Goal: Information Seeking & Learning: Learn about a topic

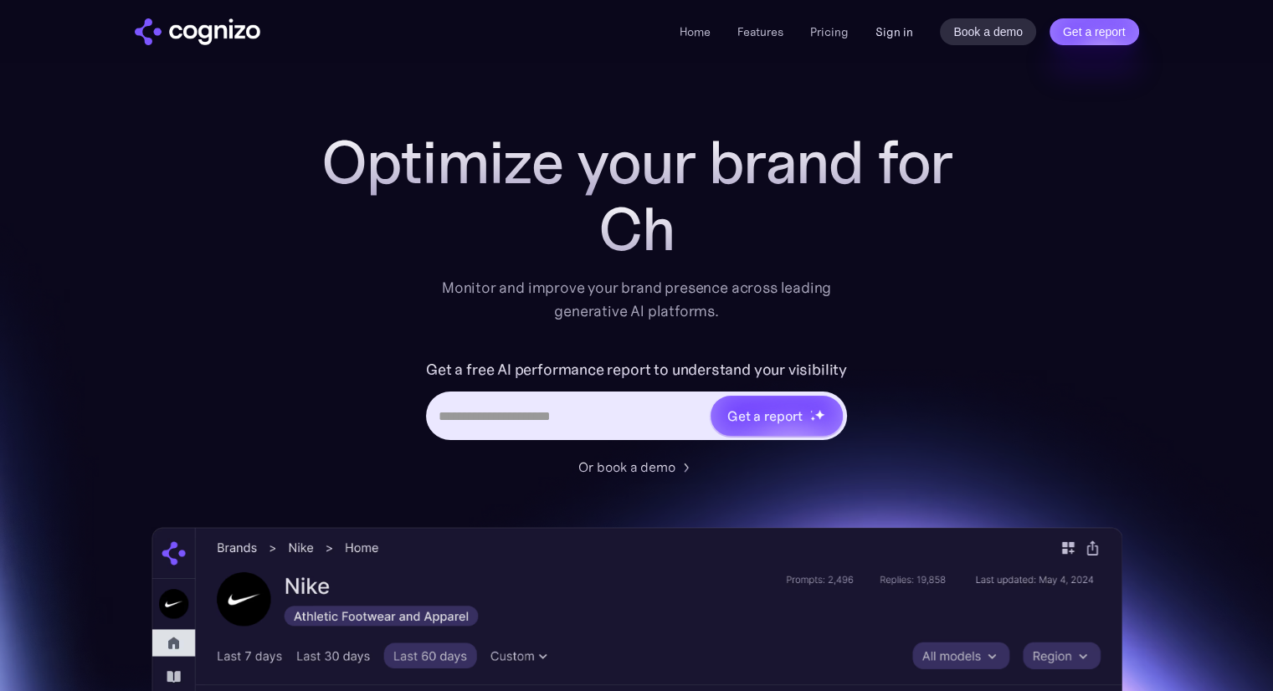
click at [894, 38] on link "Sign in" at bounding box center [894, 32] width 38 height 20
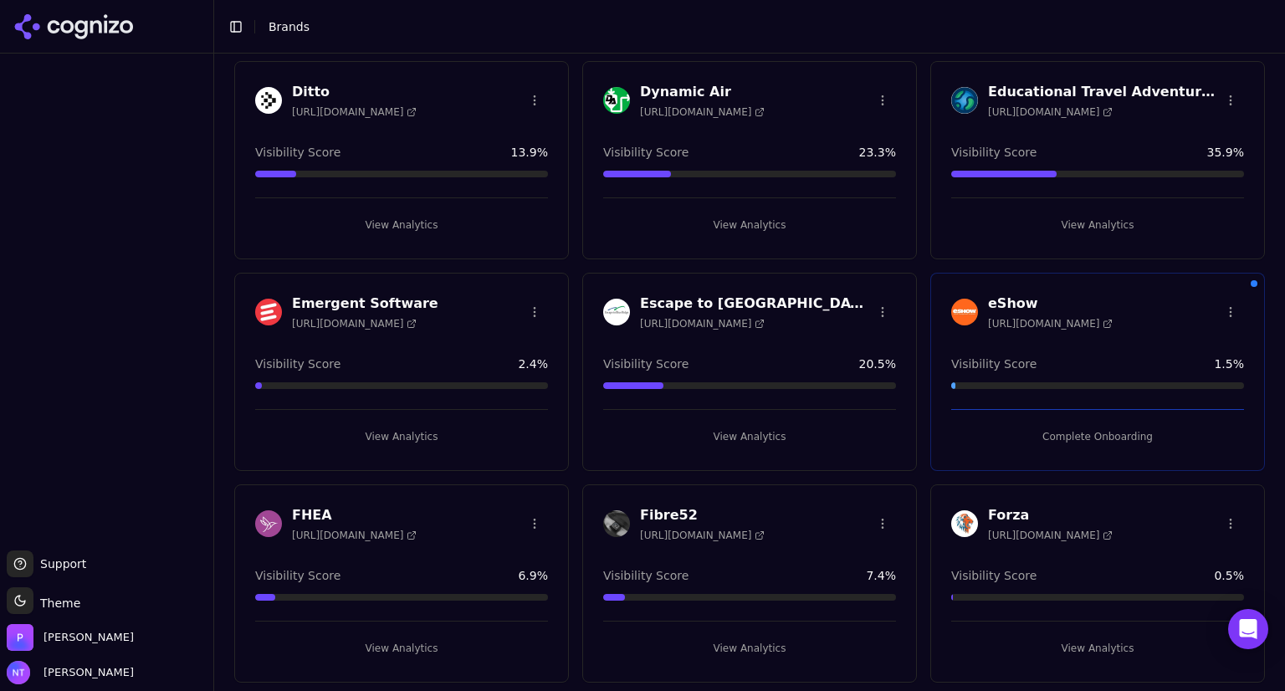
scroll to position [910, 0]
click at [341, 300] on h3 "Emergent Software" at bounding box center [365, 304] width 146 height 20
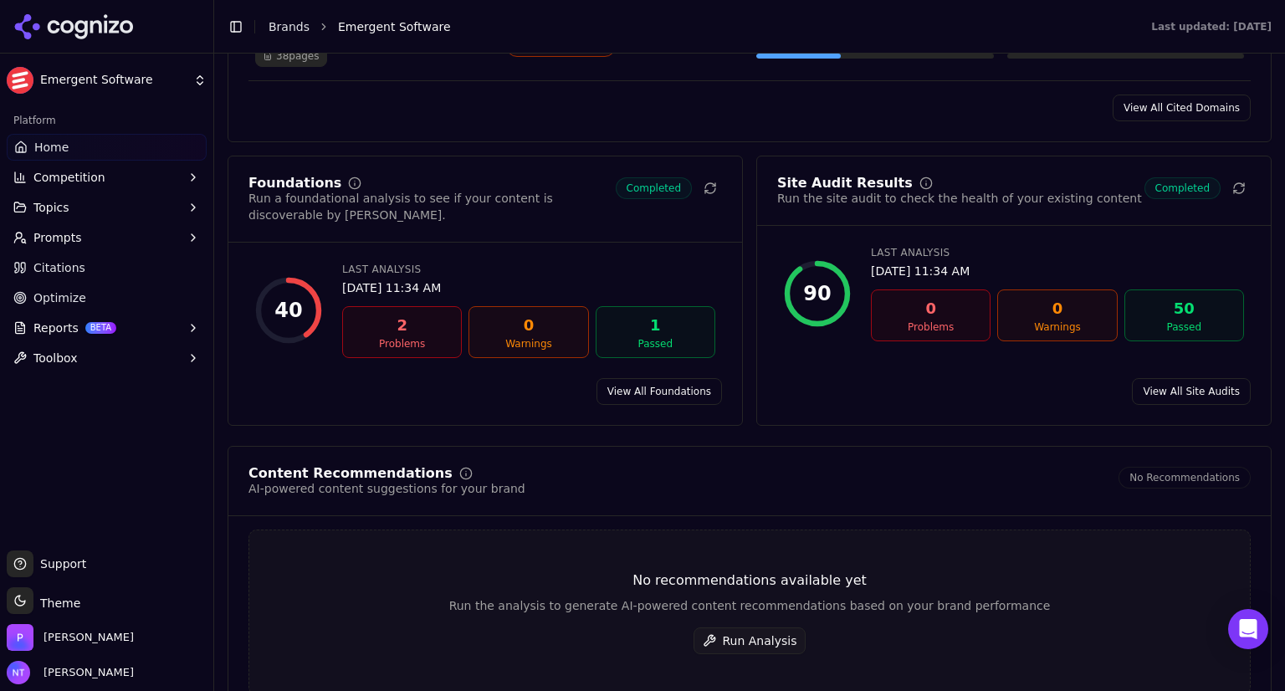
scroll to position [2165, 0]
click at [391, 314] on div "2" at bounding box center [402, 325] width 105 height 23
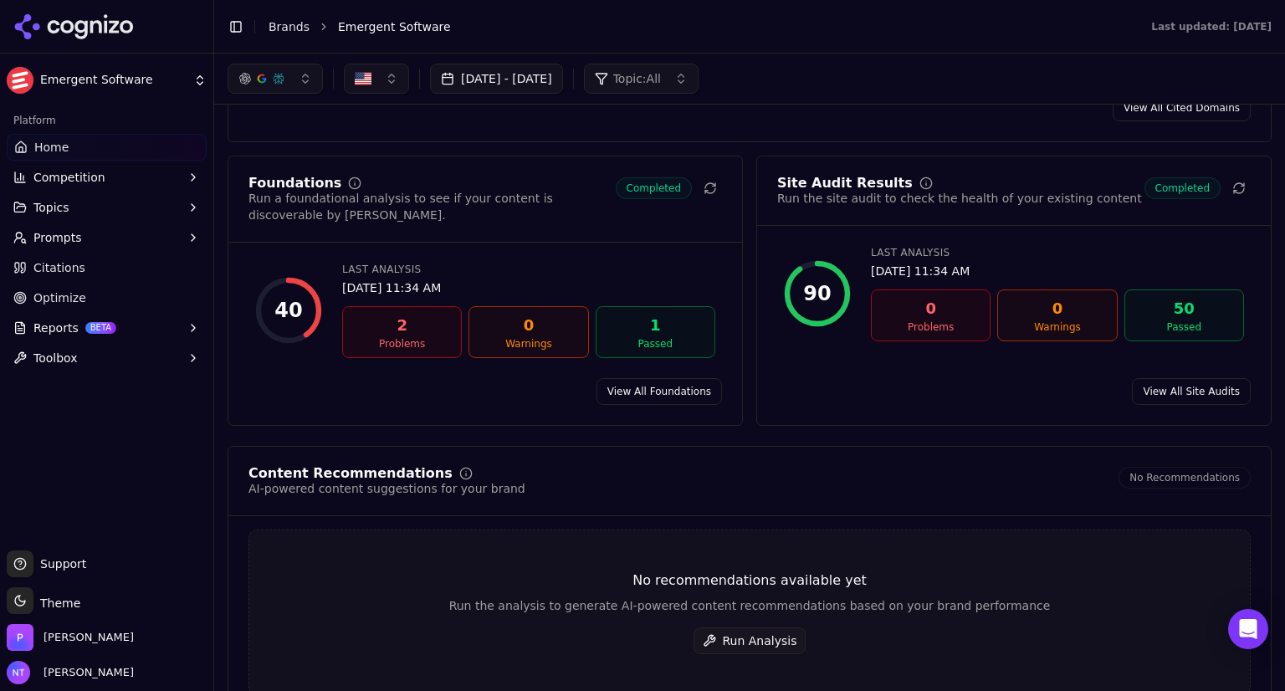
scroll to position [2117, 0]
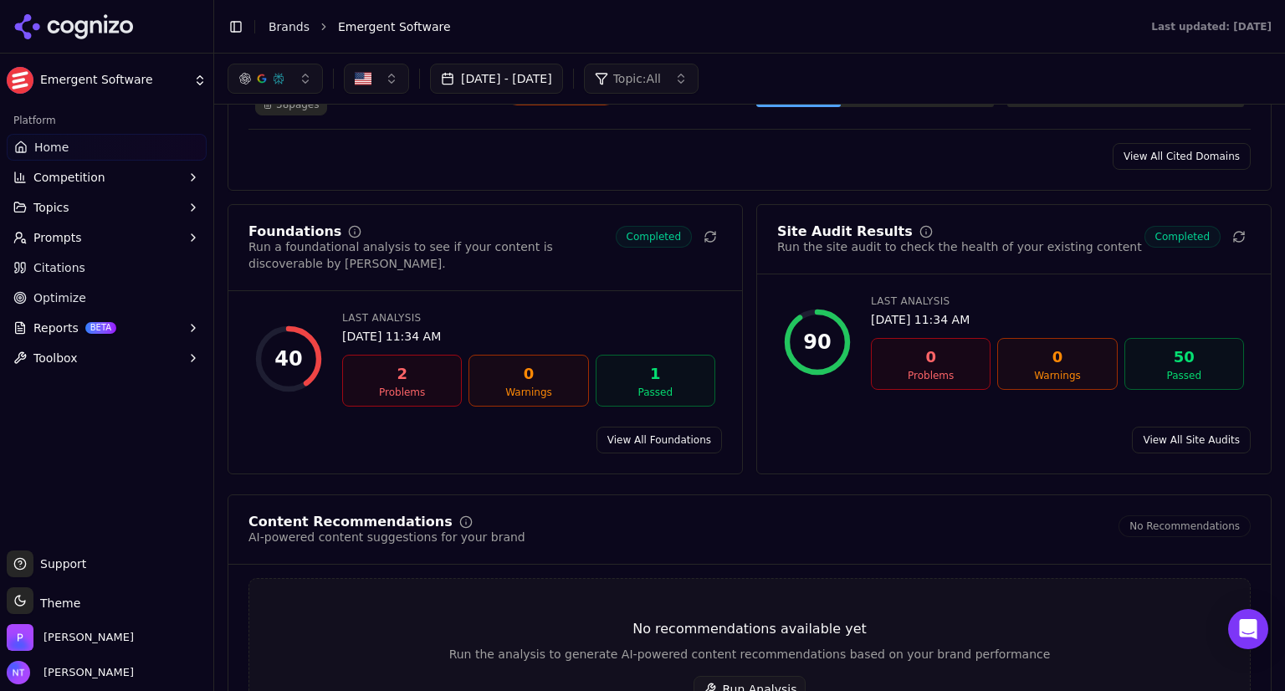
click at [659, 427] on link "View All Foundations" at bounding box center [659, 440] width 125 height 27
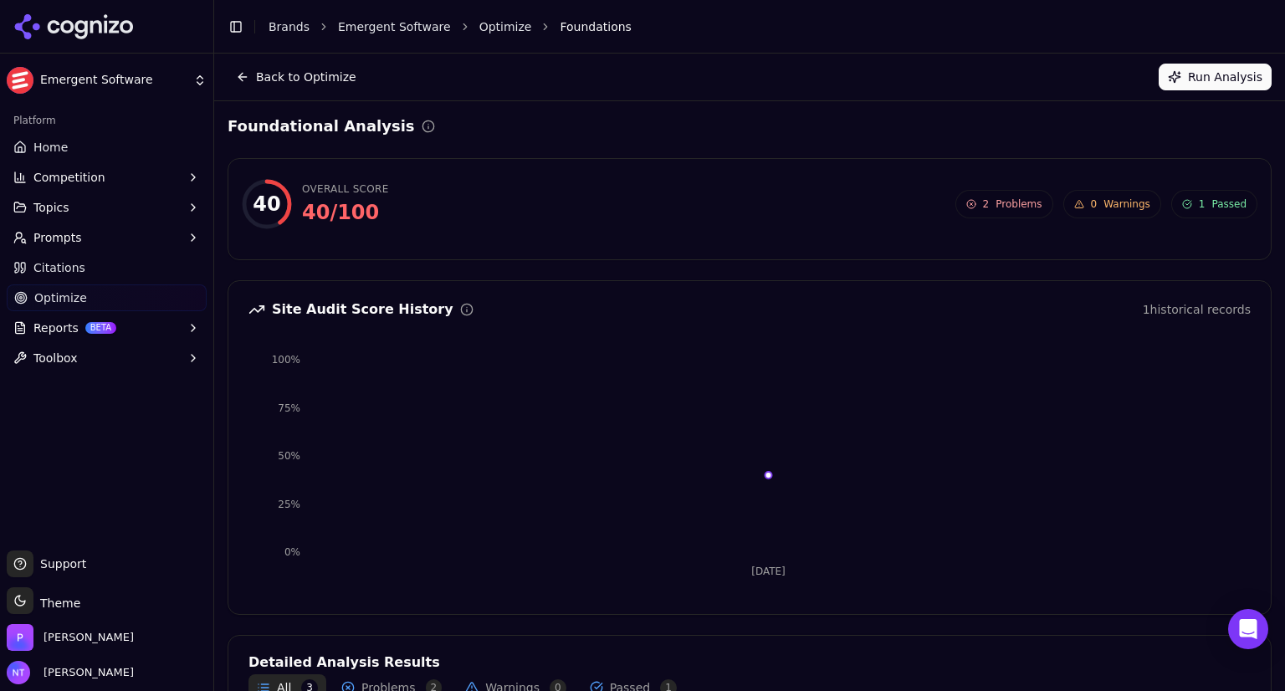
click at [243, 74] on button "Back to Optimize" at bounding box center [296, 77] width 137 height 27
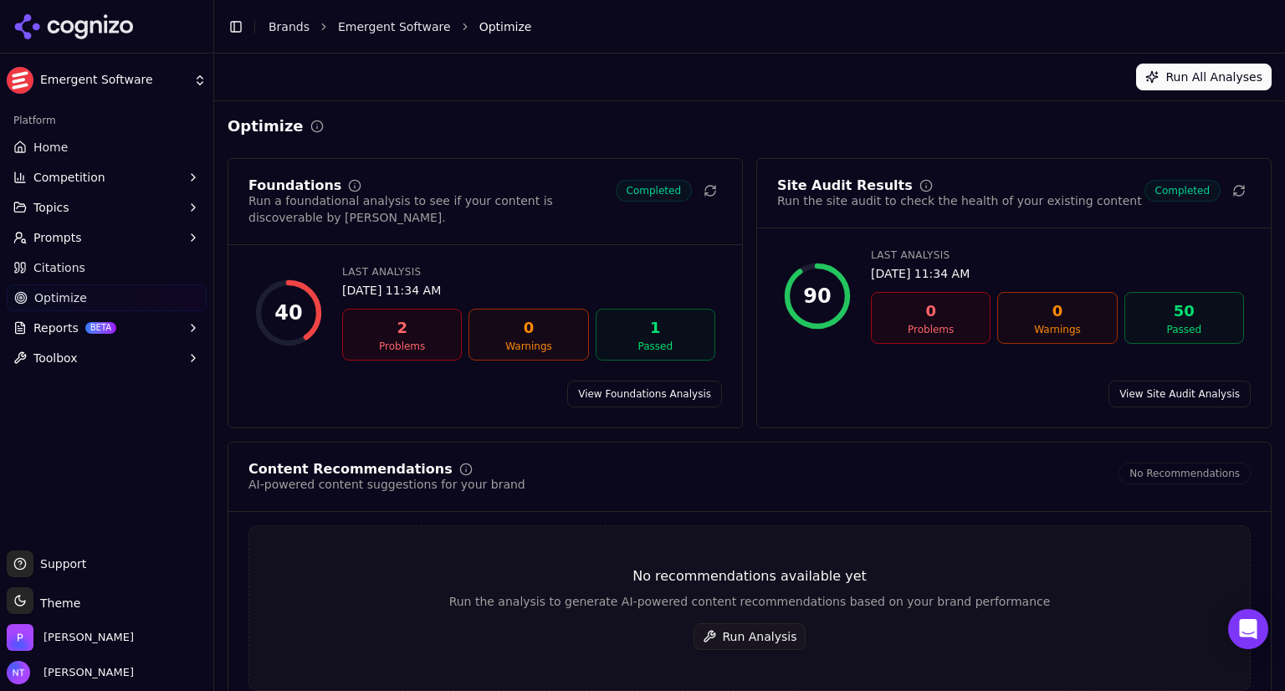
click at [91, 236] on button "Prompts" at bounding box center [107, 237] width 200 height 27
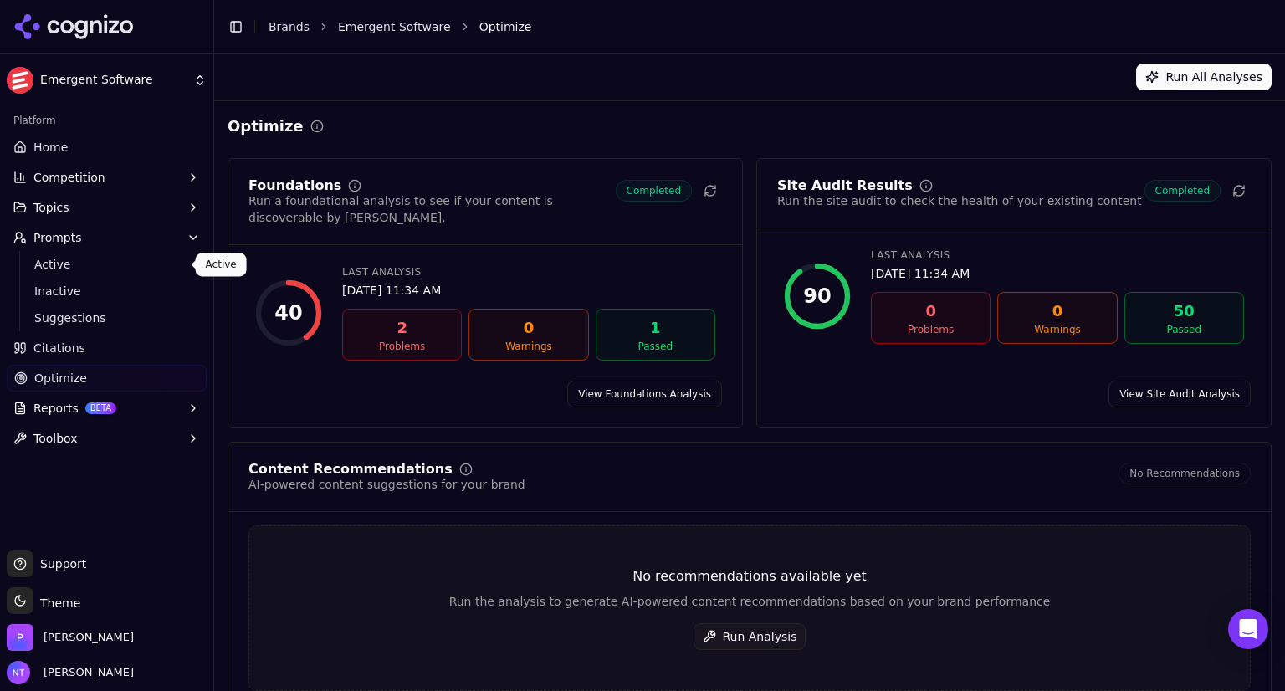
click at [64, 265] on span "Active" at bounding box center [107, 264] width 146 height 17
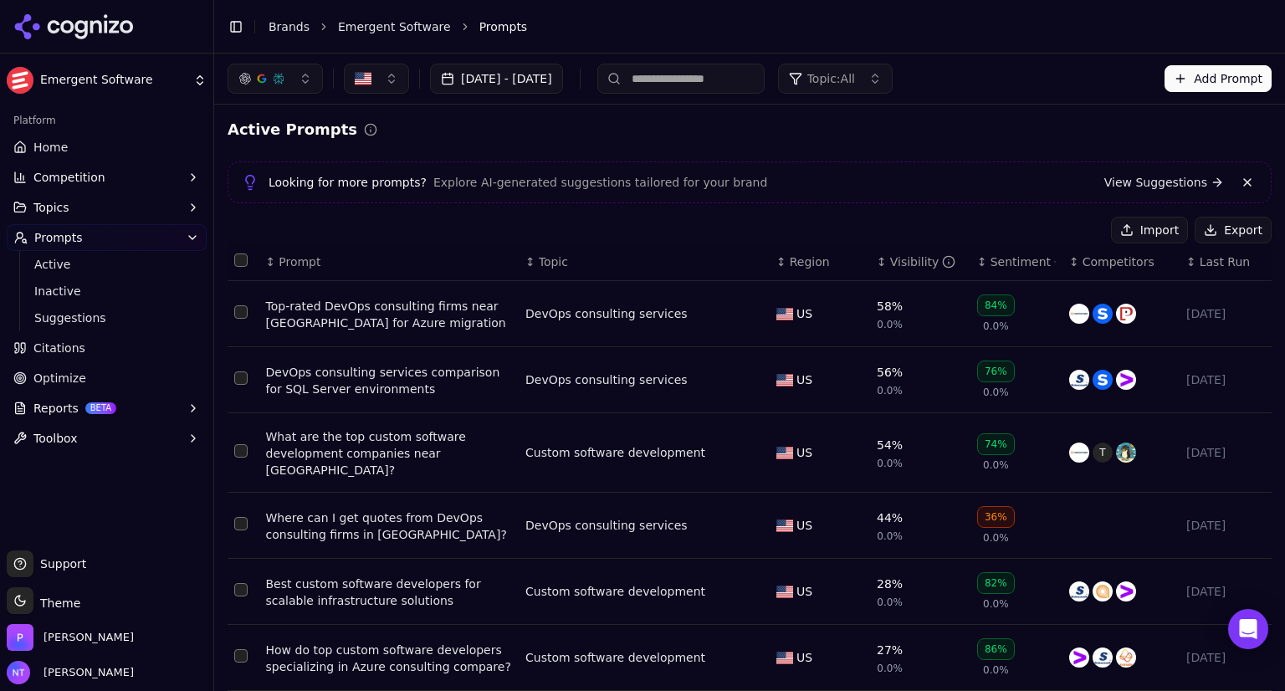
click at [563, 69] on button "Jul 01, 2025 - Sep 23, 2025" at bounding box center [496, 79] width 133 height 30
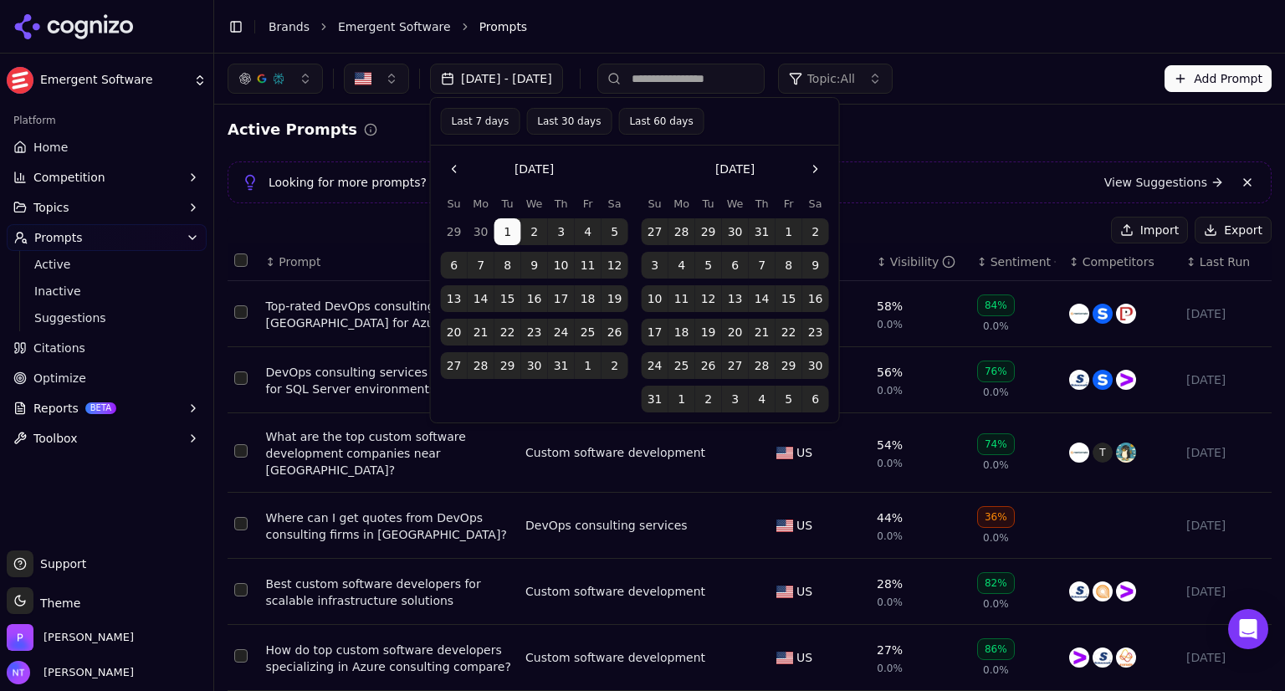
click at [815, 168] on button "Go to the Next Month" at bounding box center [815, 169] width 27 height 27
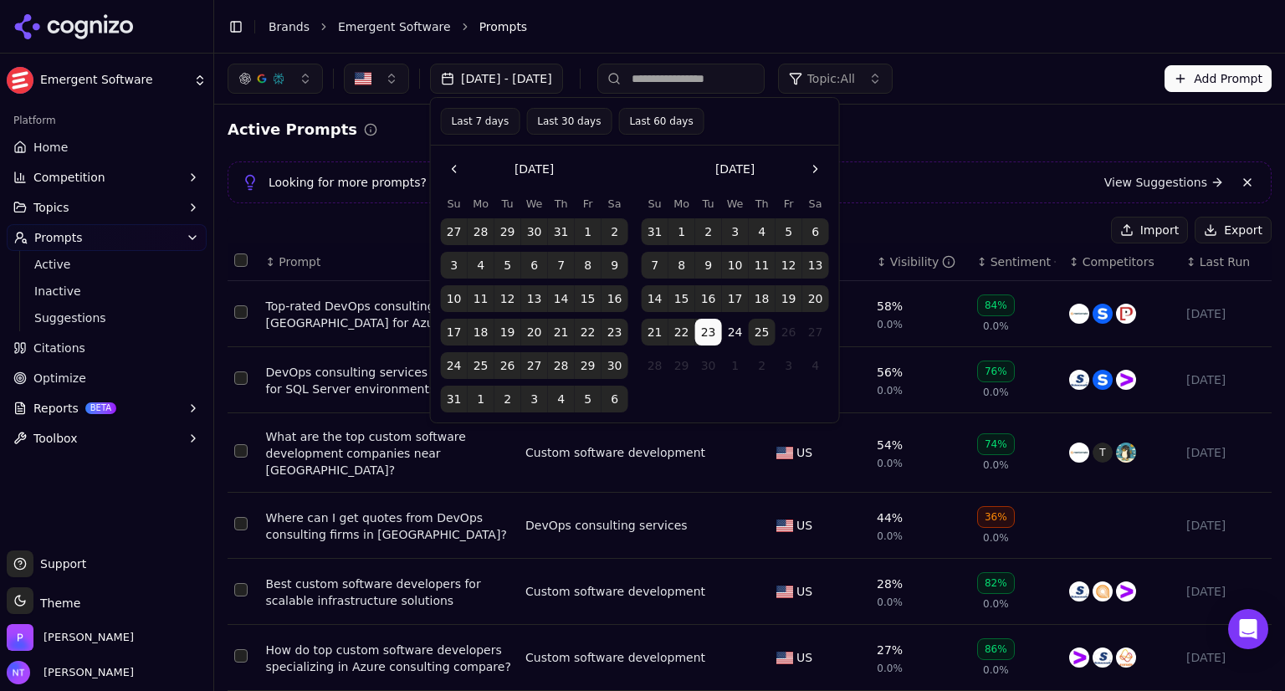
click at [678, 227] on button "1" at bounding box center [681, 231] width 27 height 27
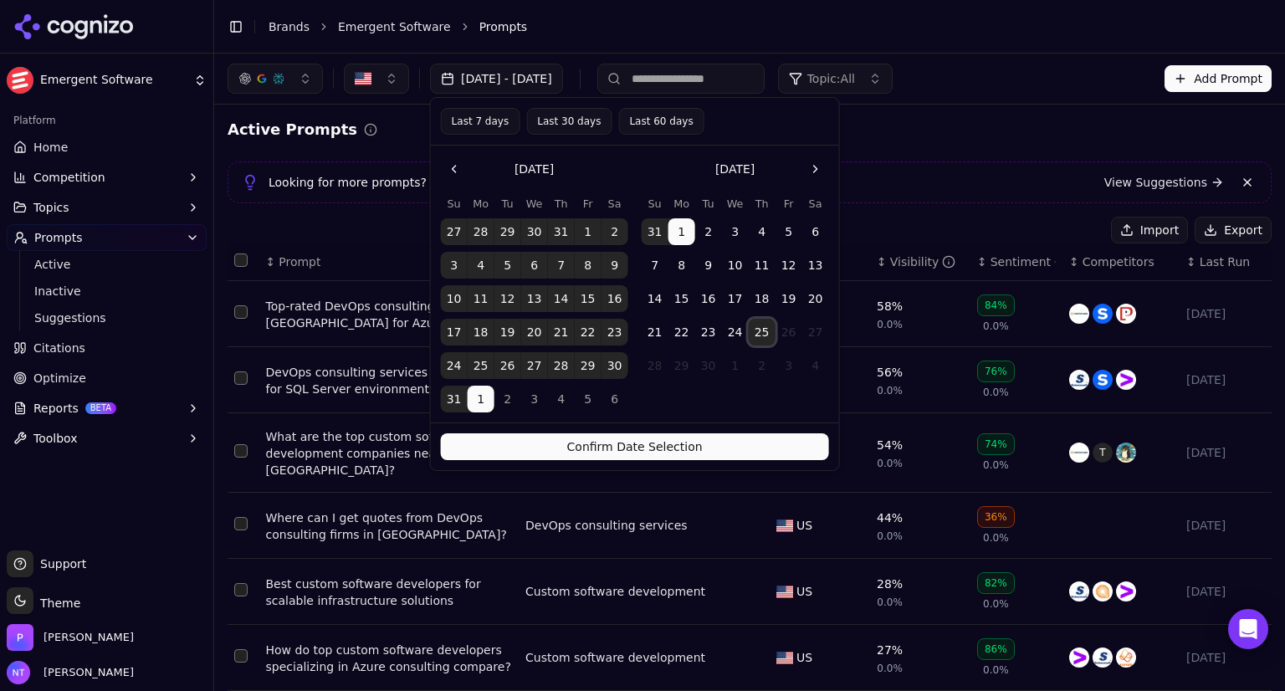
click at [763, 331] on button "25" at bounding box center [762, 332] width 27 height 27
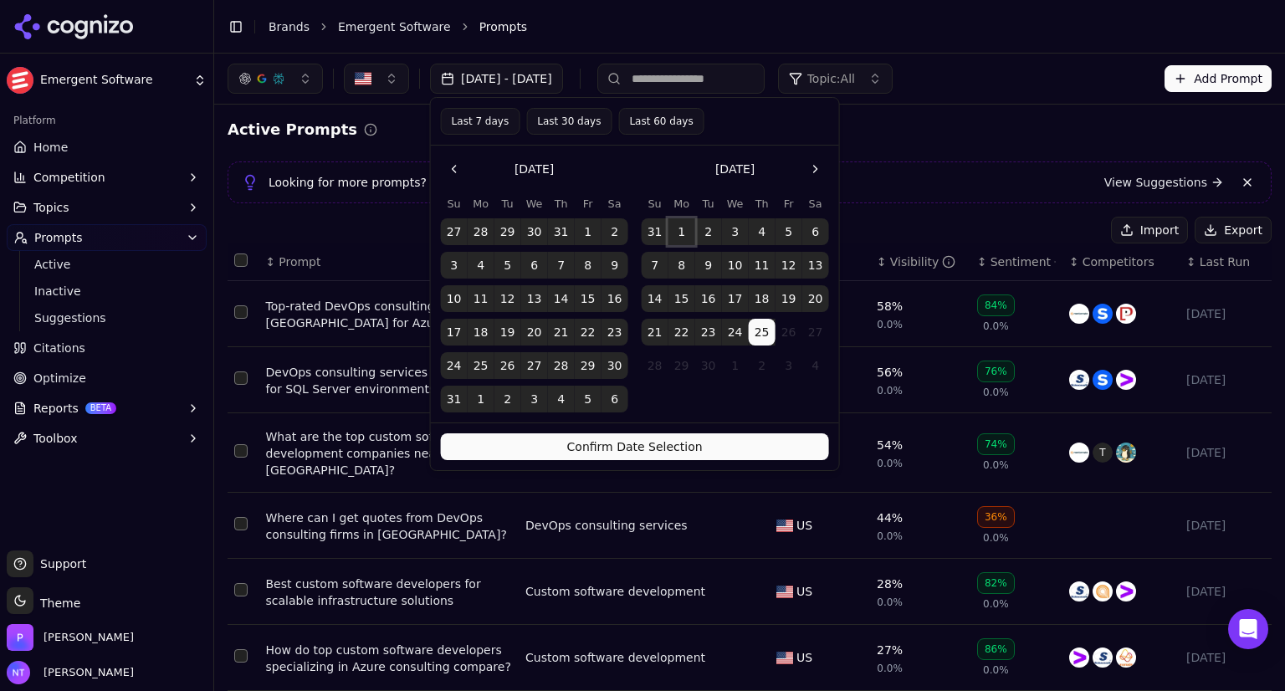
click at [683, 235] on button "1" at bounding box center [681, 231] width 27 height 27
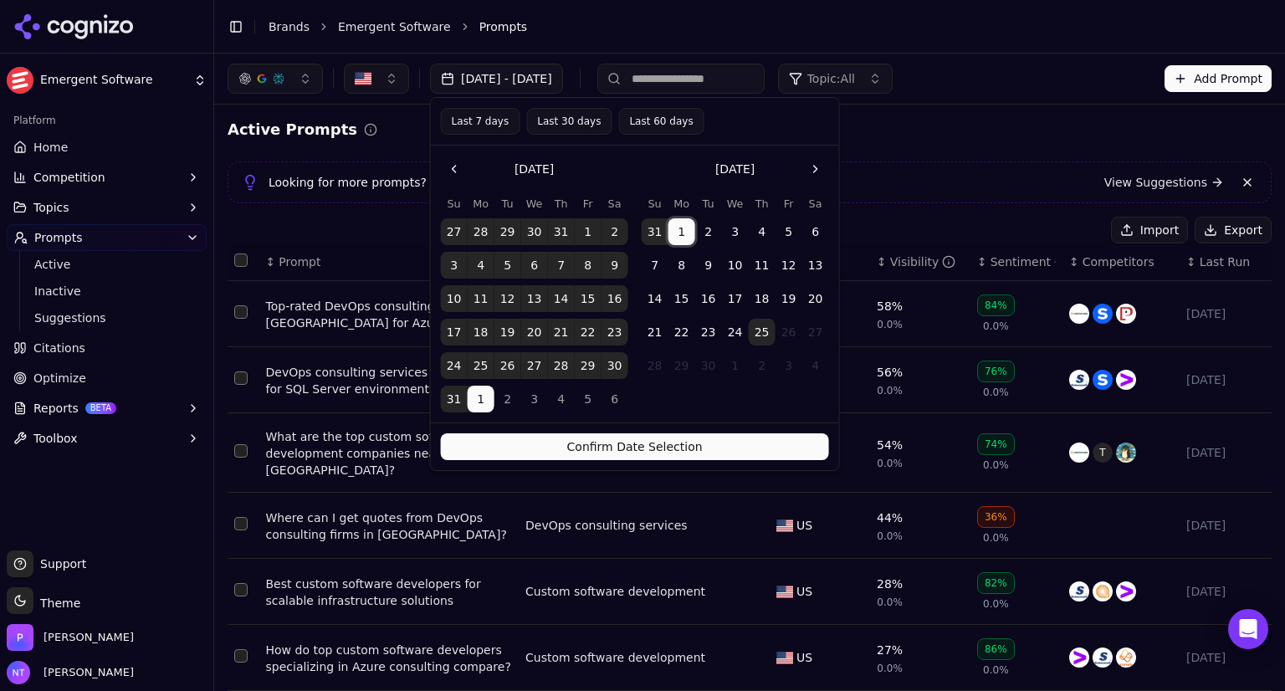
click at [683, 235] on button "1" at bounding box center [681, 231] width 27 height 27
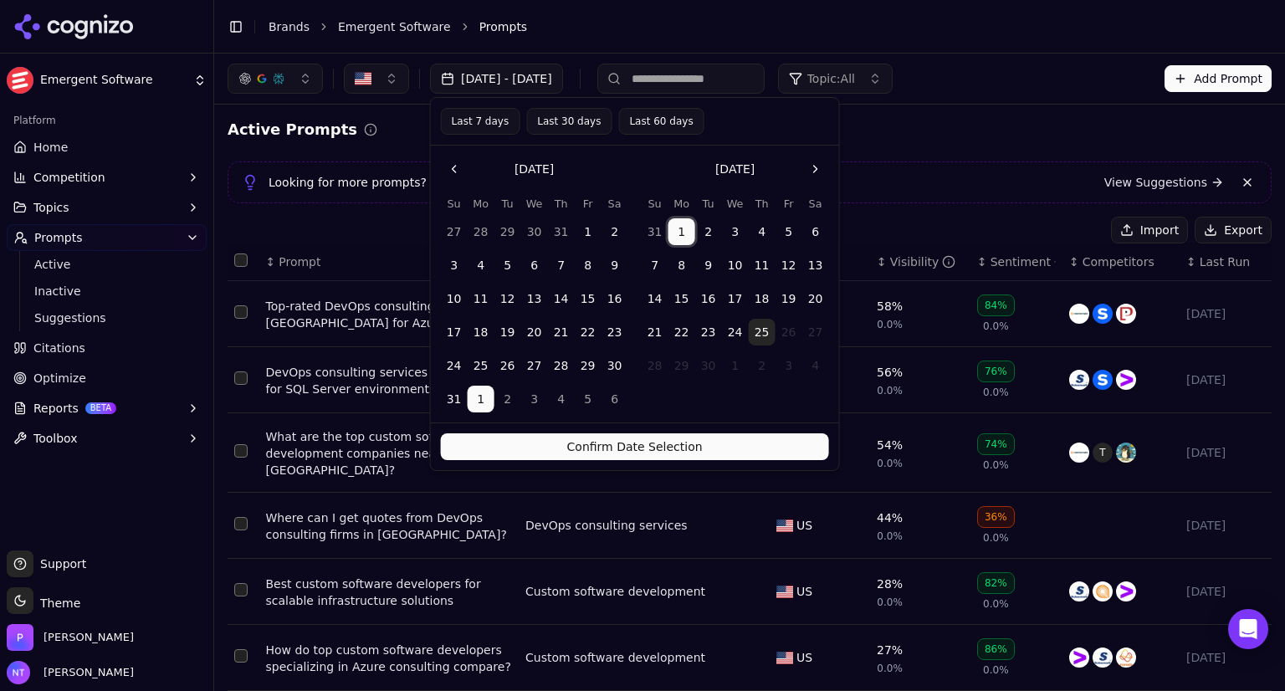
click at [676, 242] on button "1" at bounding box center [681, 231] width 27 height 27
click at [706, 447] on button "Confirm Date Selection" at bounding box center [635, 446] width 388 height 27
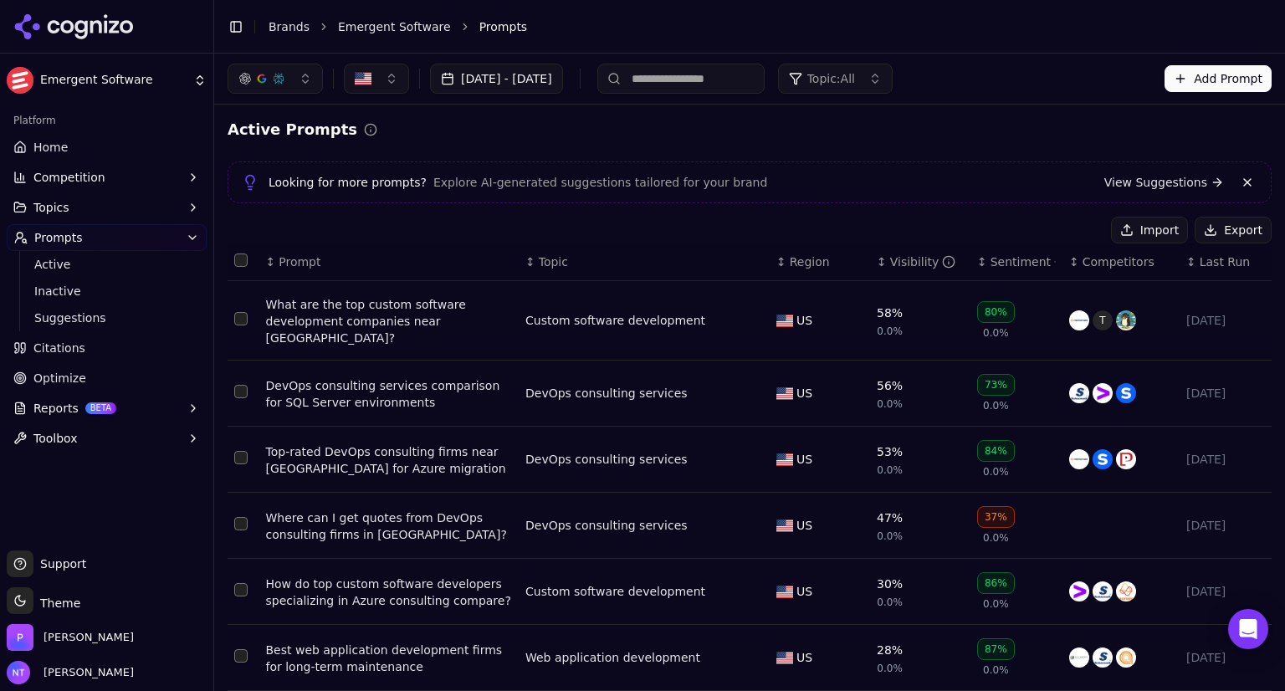
click at [696, 84] on input at bounding box center [680, 79] width 167 height 30
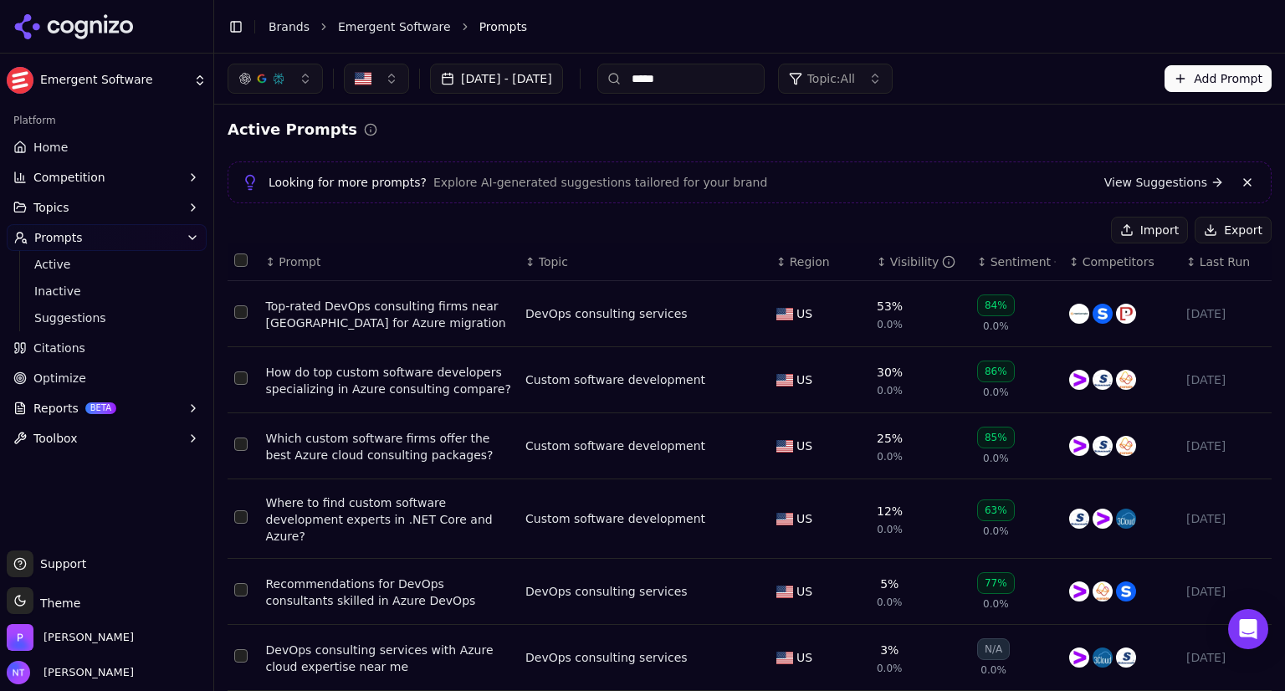
click at [1132, 182] on link "View Suggestions" at bounding box center [1164, 182] width 120 height 17
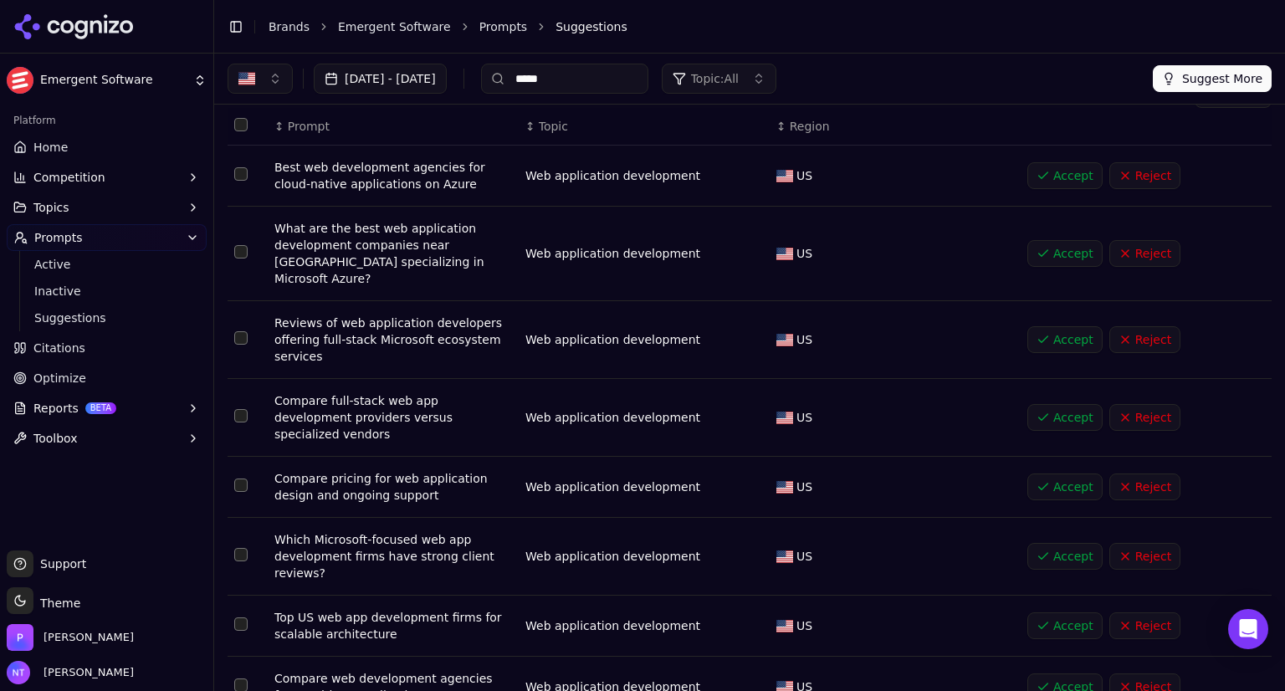
scroll to position [84, 0]
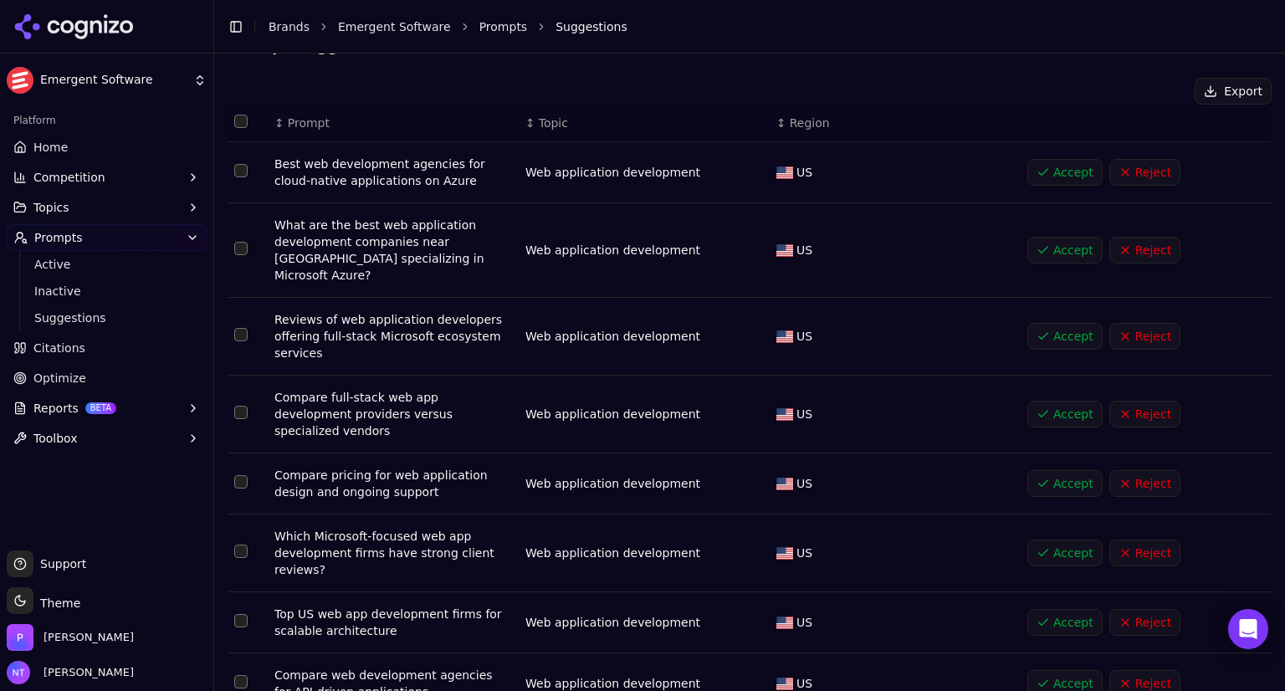
click at [1051, 170] on button "Accept" at bounding box center [1064, 172] width 75 height 27
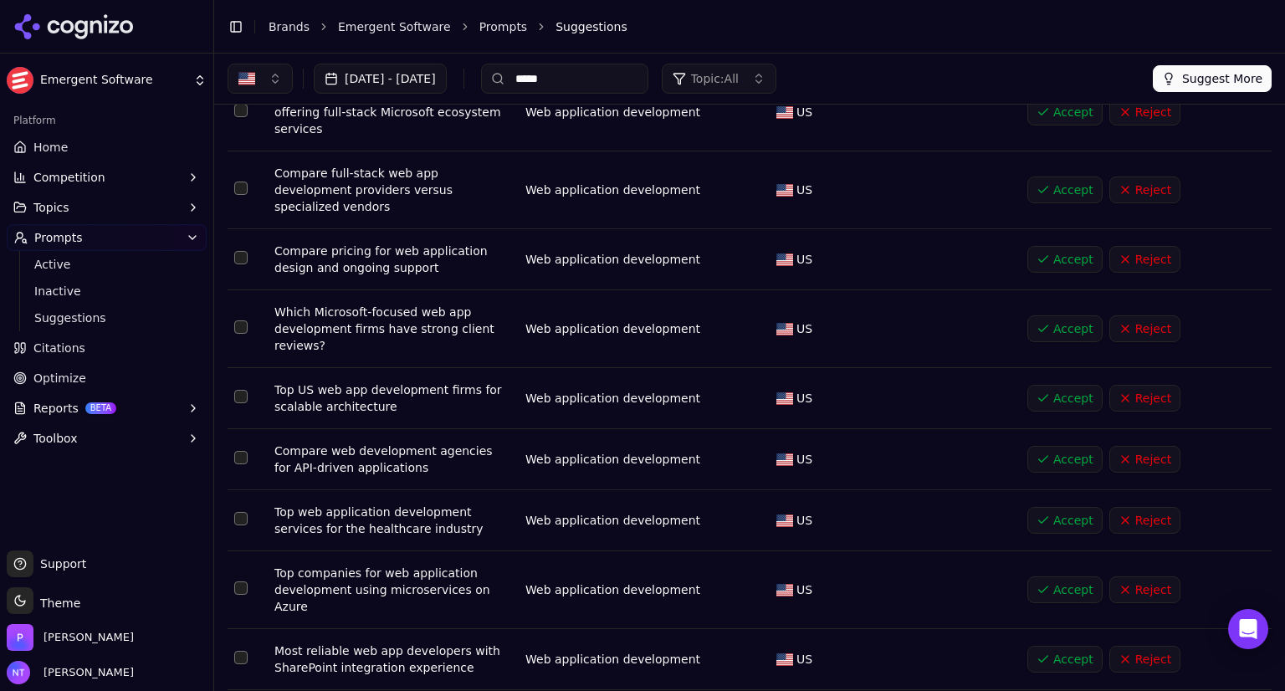
scroll to position [248, 0]
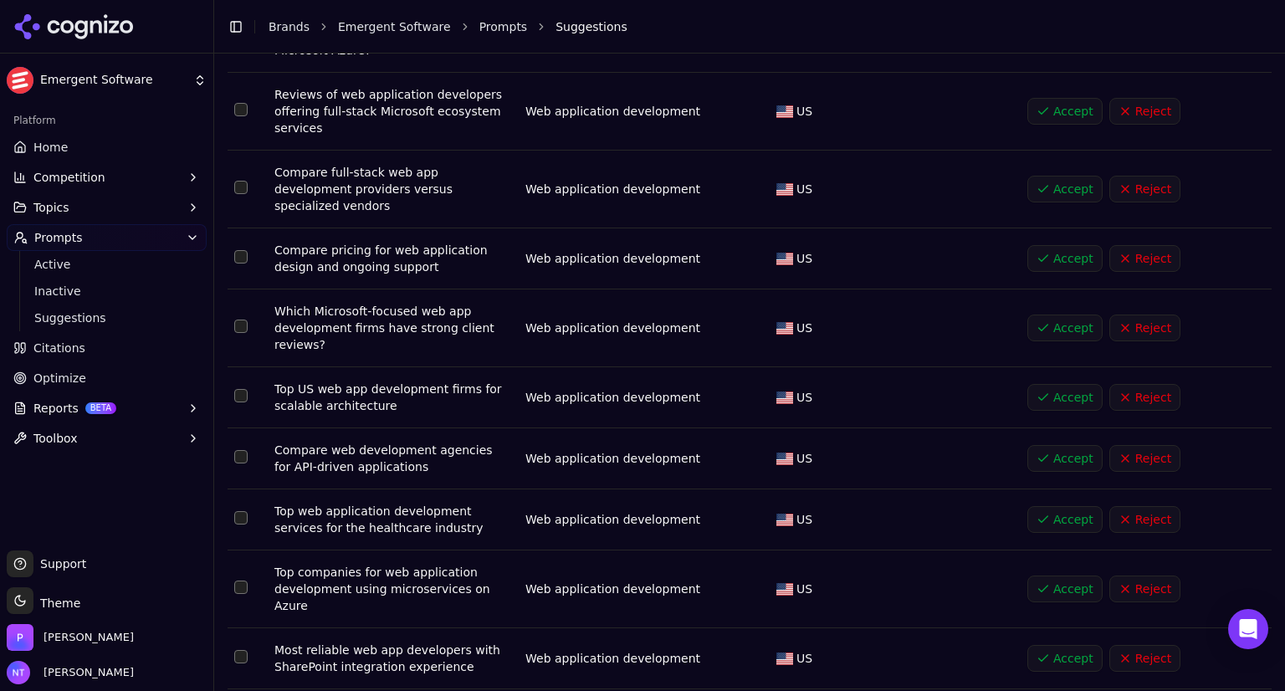
click at [1035, 576] on button "Accept" at bounding box center [1064, 589] width 75 height 27
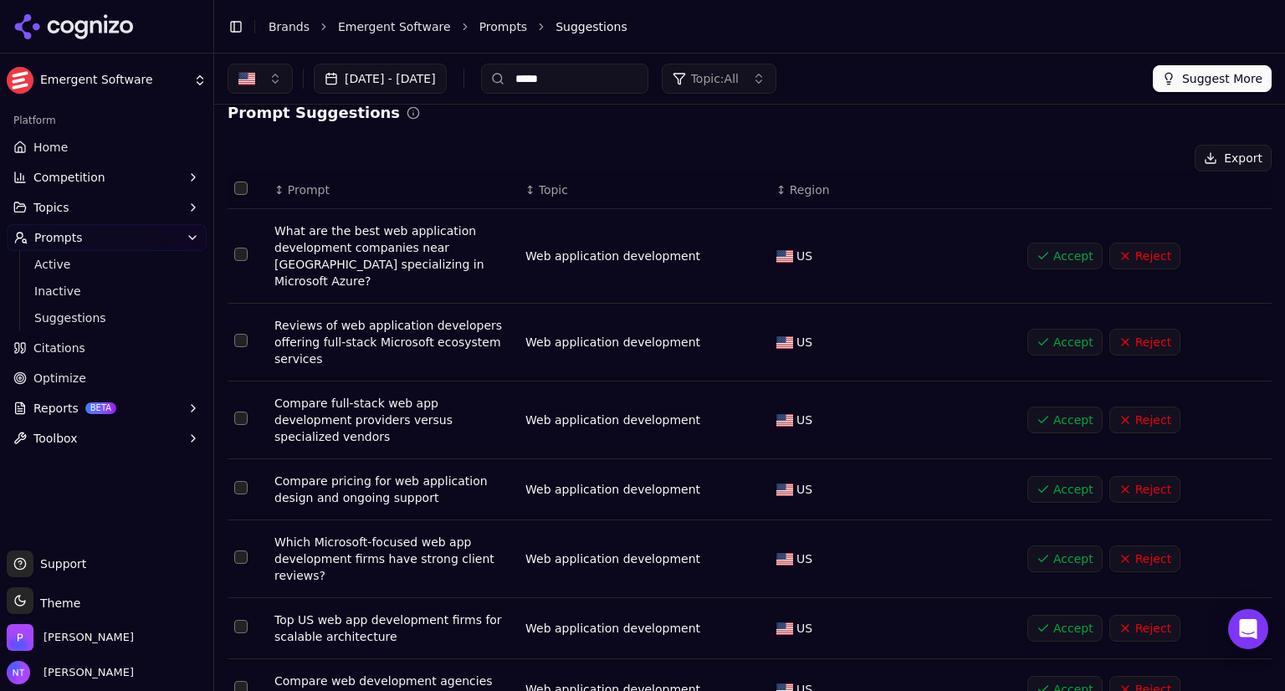
scroll to position [0, 0]
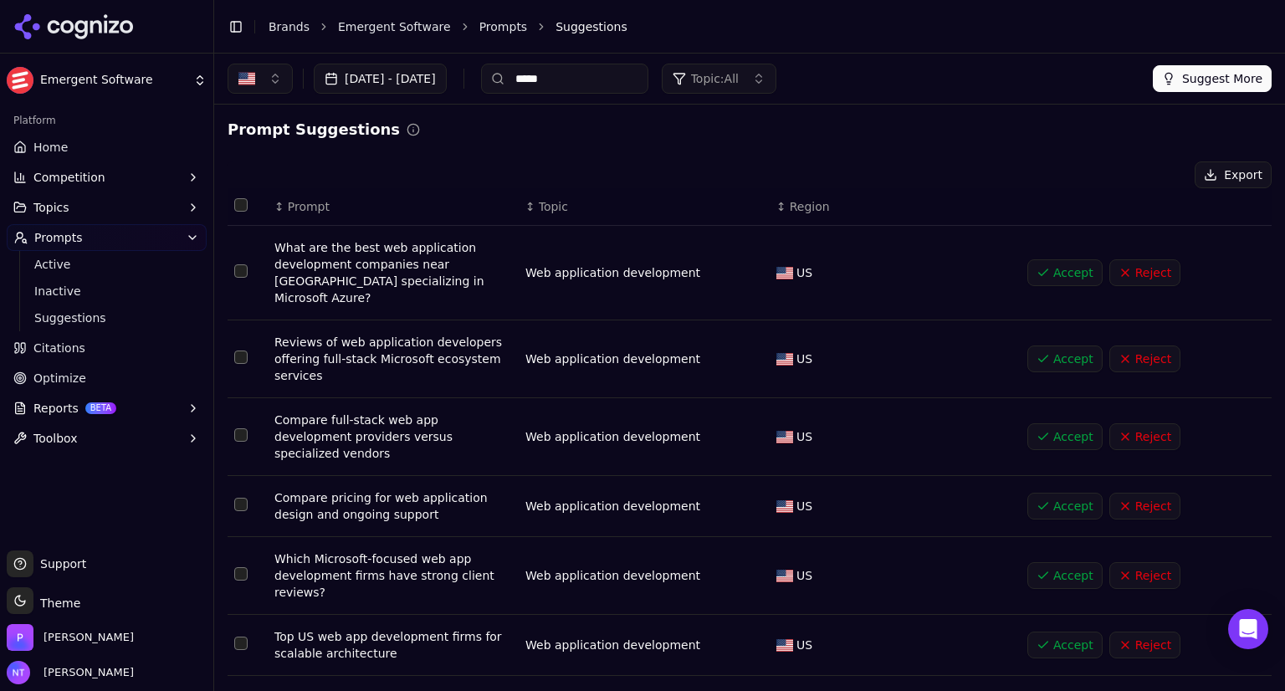
click at [599, 82] on input "*****" at bounding box center [564, 79] width 167 height 30
drag, startPoint x: 599, startPoint y: 82, endPoint x: 605, endPoint y: 74, distance: 9.5
click at [598, 78] on input "*****" at bounding box center [564, 79] width 167 height 30
type input "*"
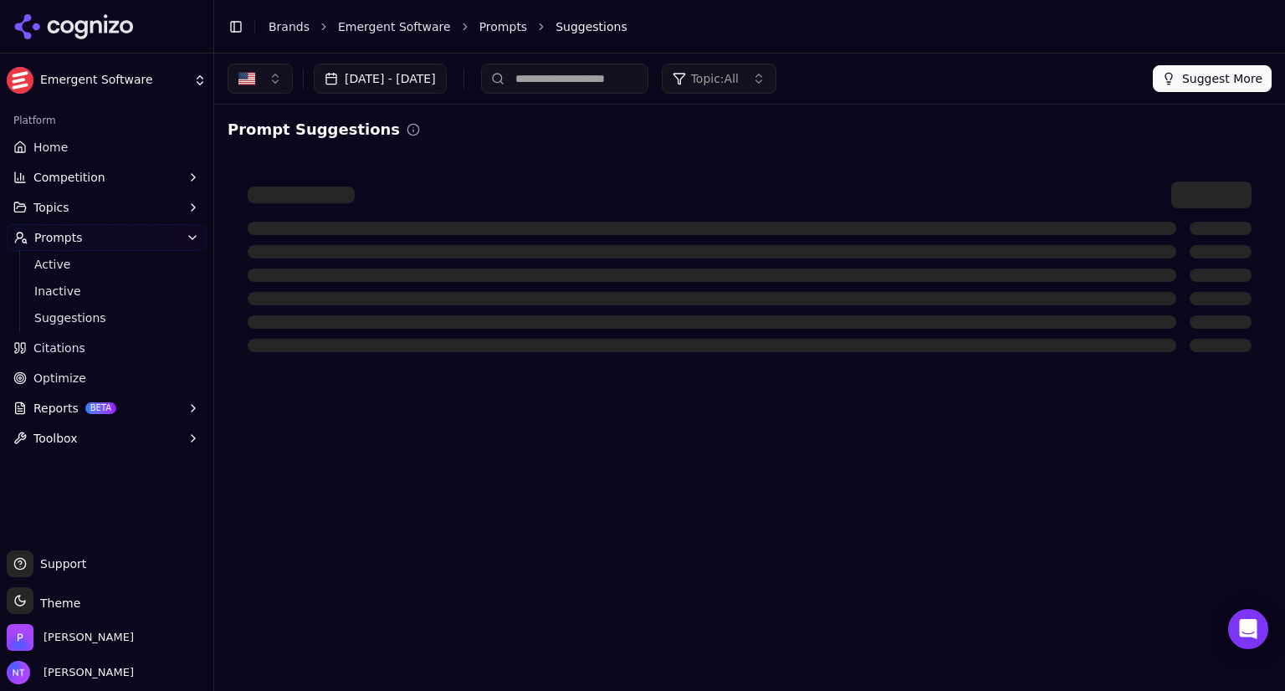
click at [598, 78] on input at bounding box center [564, 79] width 167 height 30
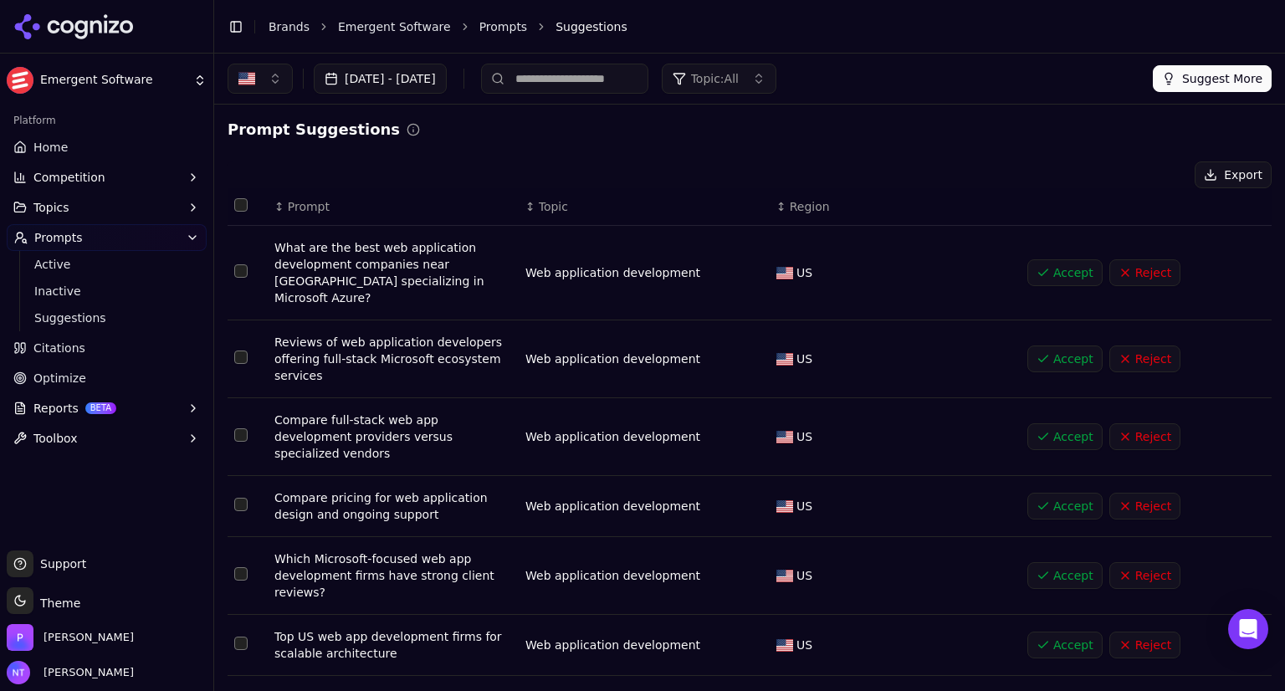
click at [59, 140] on span "Home" at bounding box center [50, 147] width 34 height 17
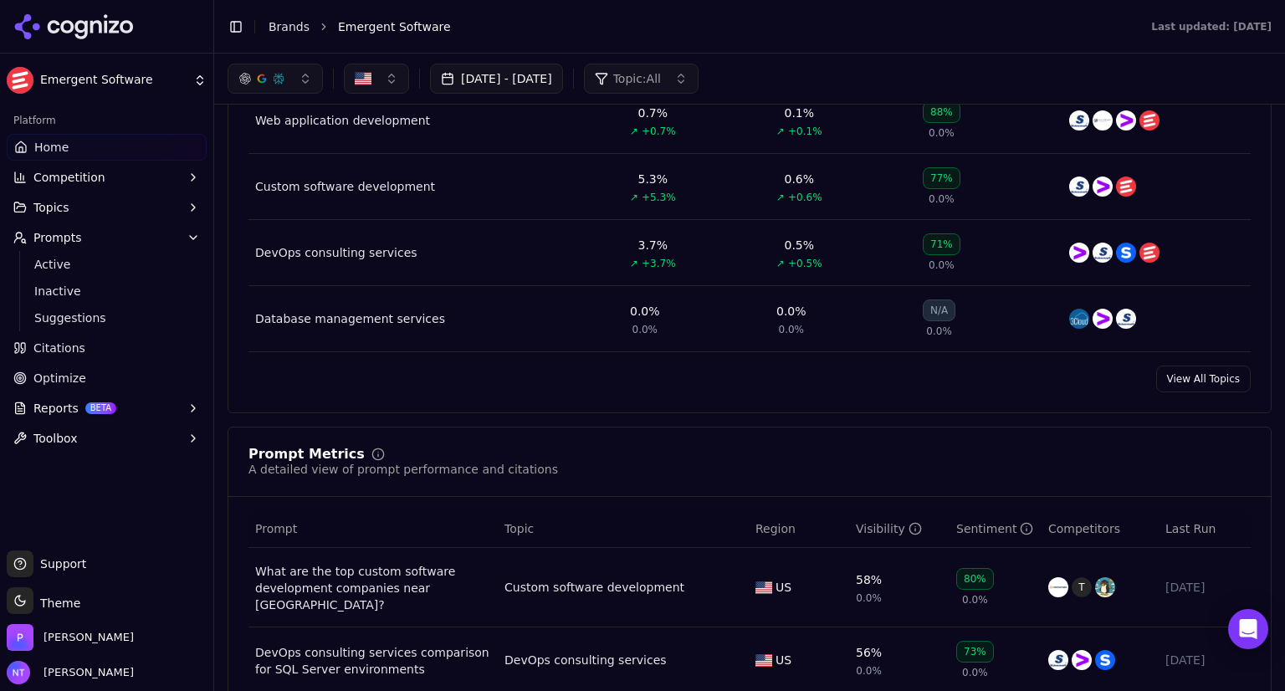
scroll to position [783, 0]
click at [379, 319] on div "Database management services" at bounding box center [350, 320] width 190 height 17
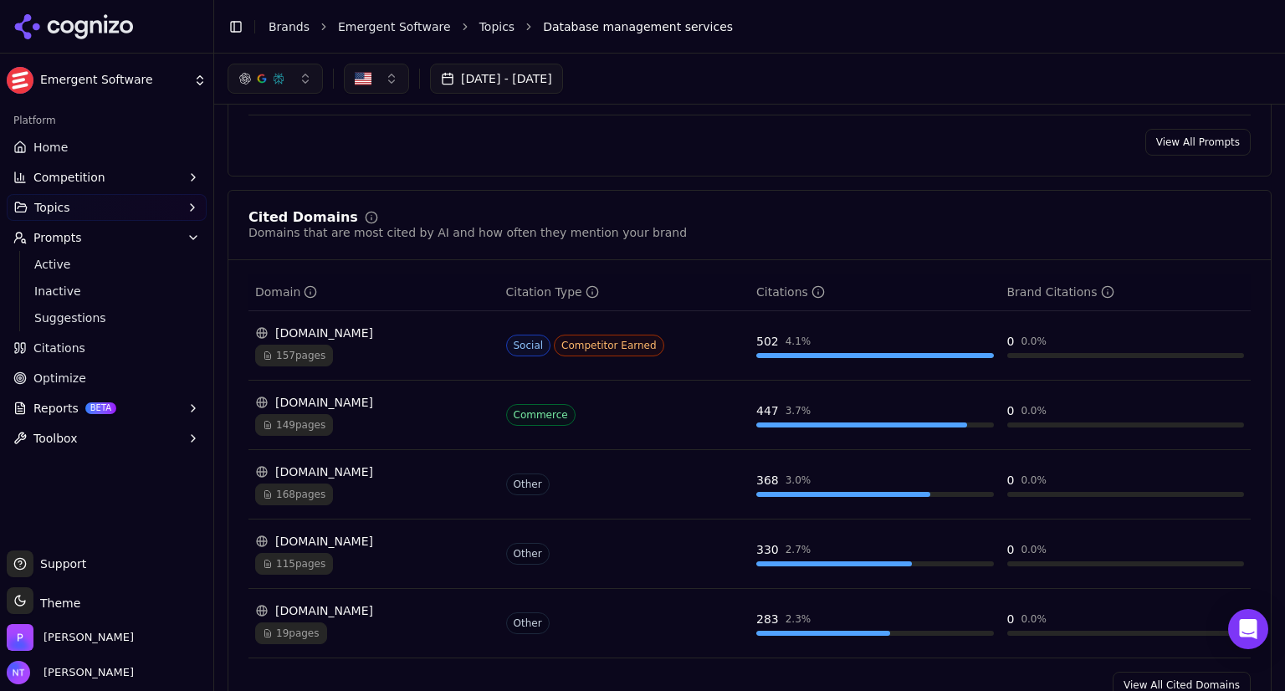
scroll to position [1104, 0]
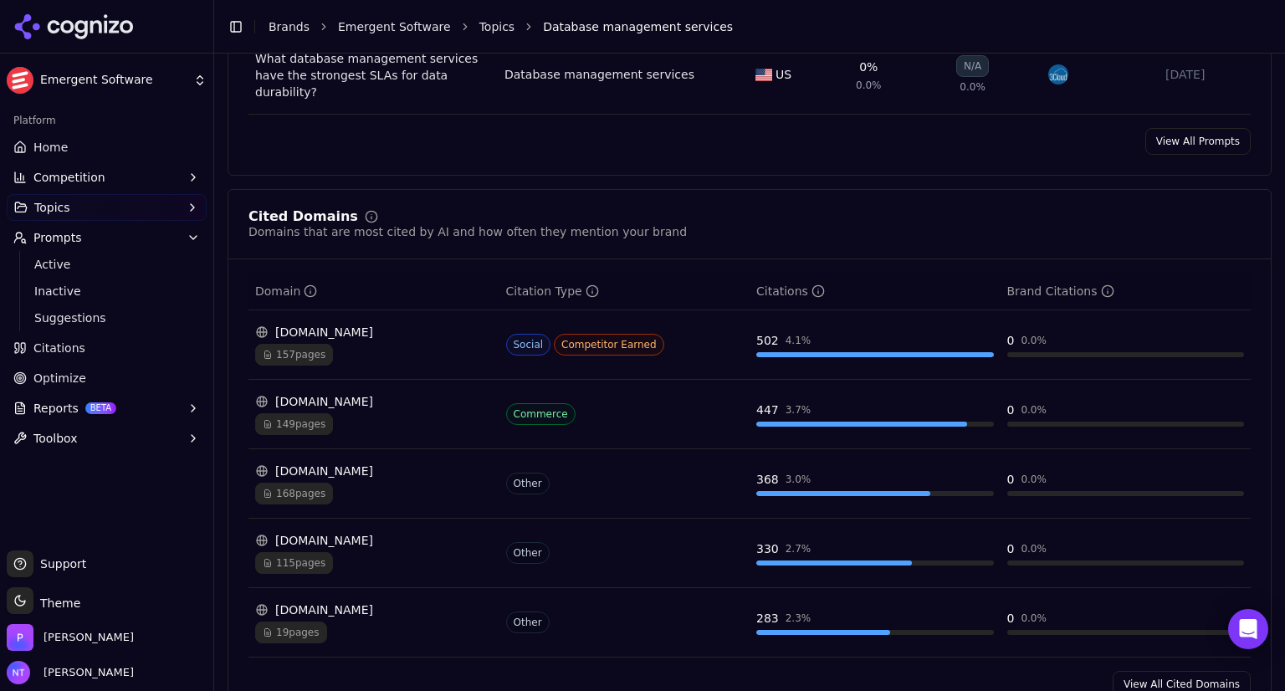
click at [298, 324] on div "reddit.com" at bounding box center [374, 332] width 238 height 17
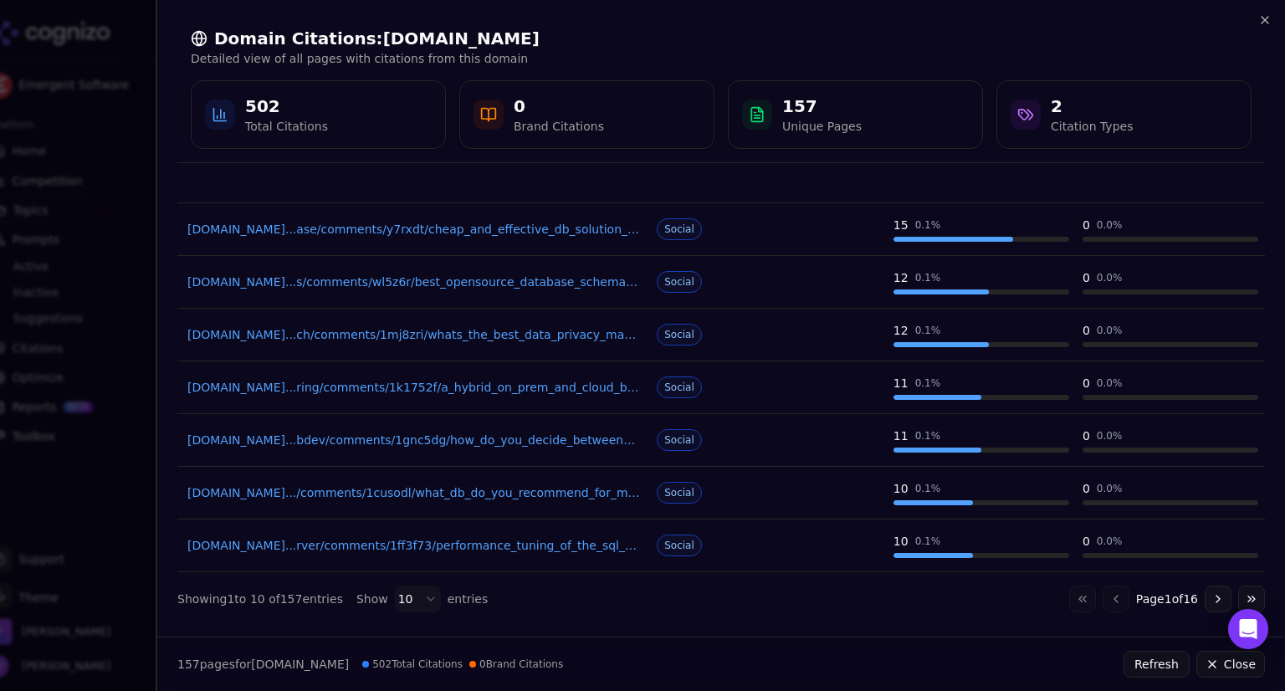
scroll to position [0, 0]
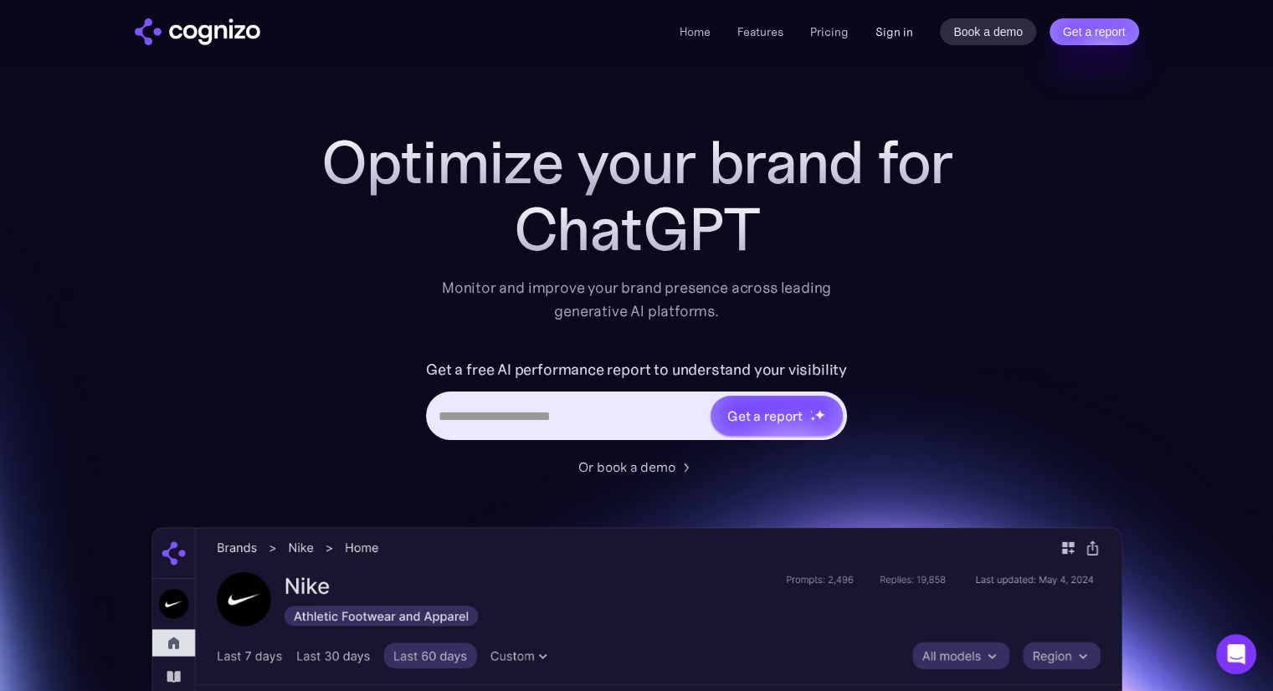
click at [900, 33] on link "Sign in" at bounding box center [894, 32] width 38 height 20
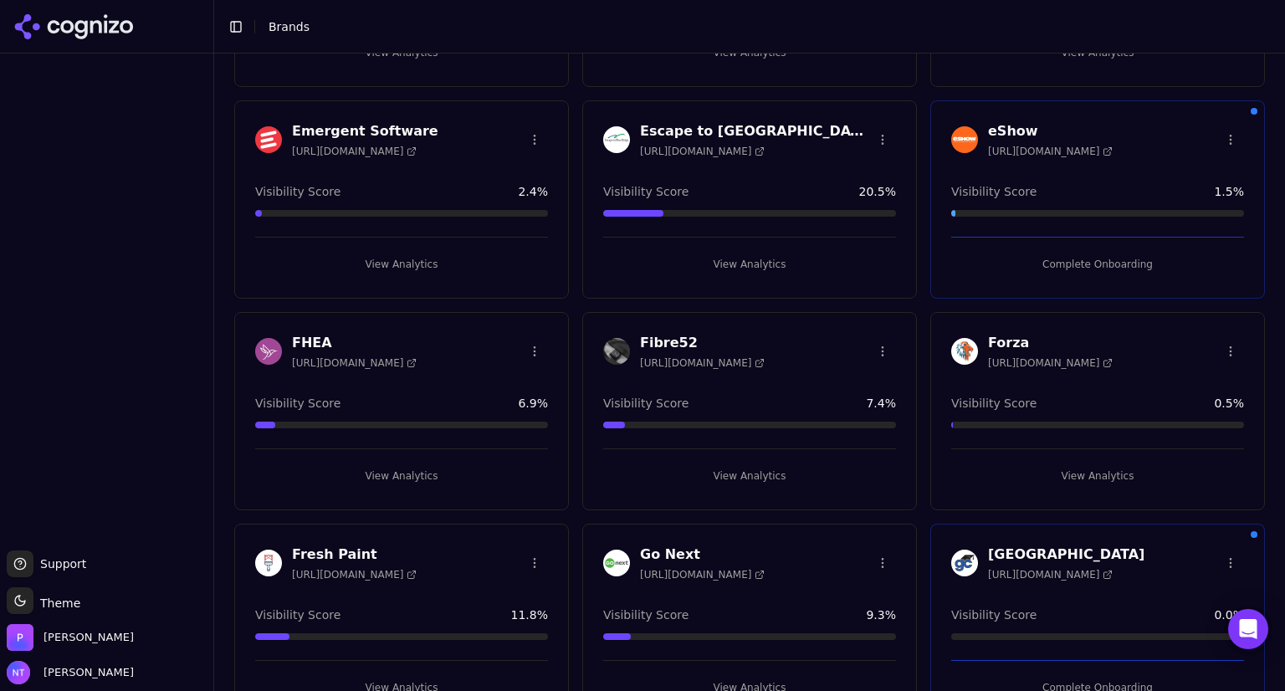
scroll to position [1083, 0]
click at [330, 130] on h3 "Emergent Software" at bounding box center [365, 130] width 146 height 20
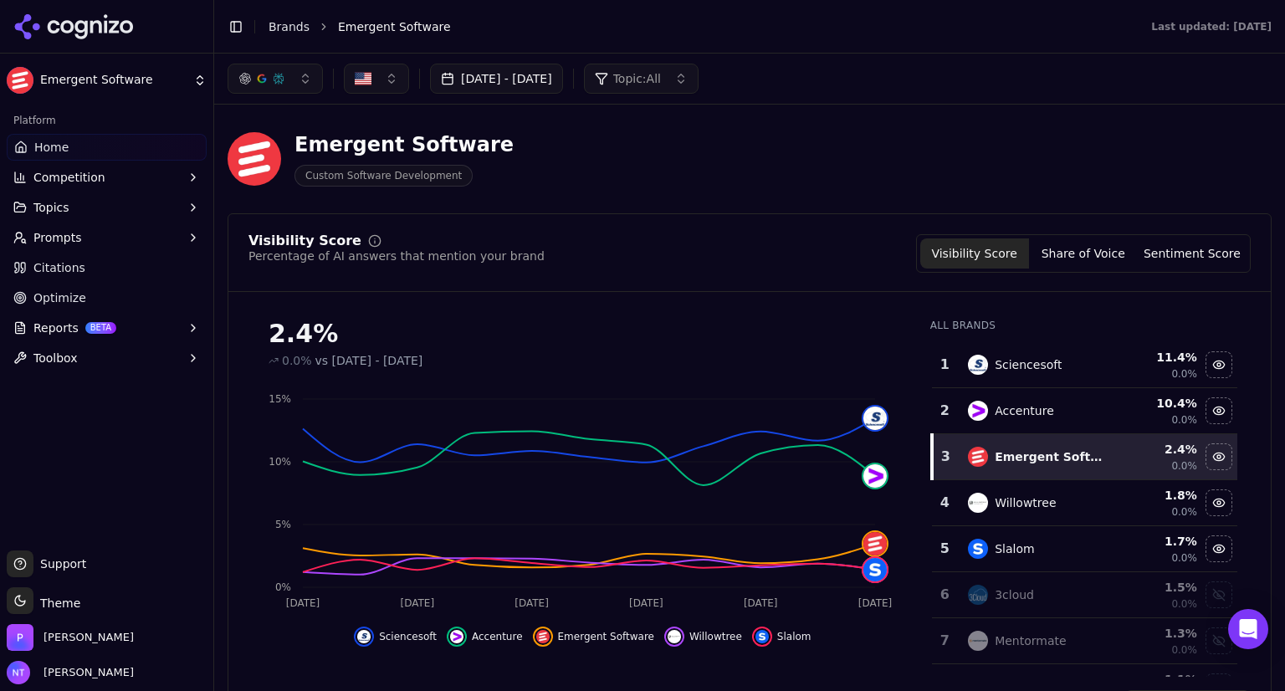
click at [661, 81] on span "Topic: All" at bounding box center [637, 78] width 48 height 17
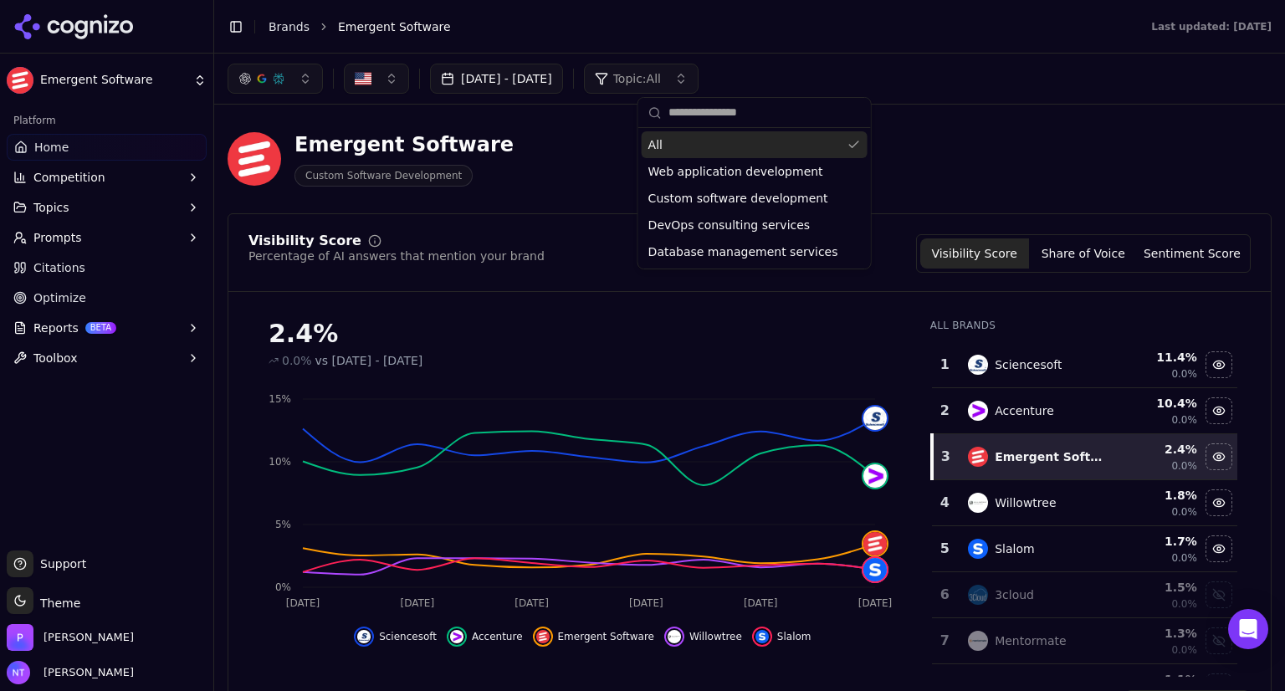
click at [684, 145] on div "All" at bounding box center [755, 144] width 226 height 27
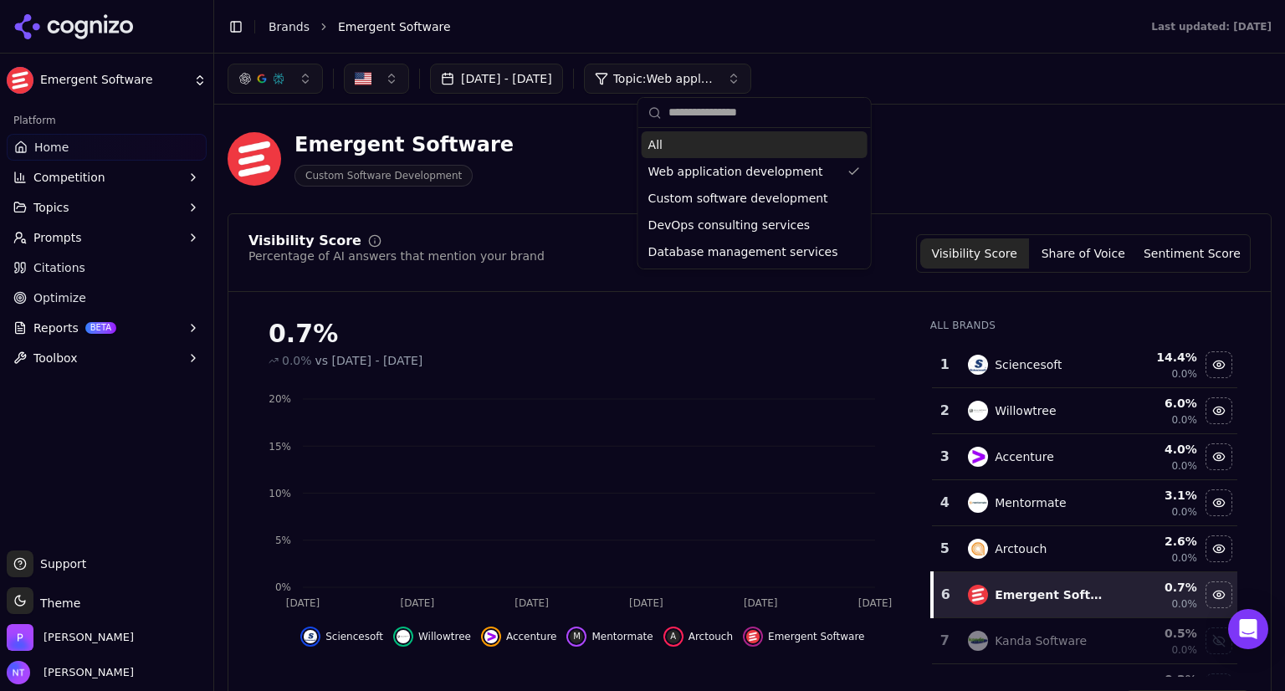
click at [709, 112] on input "text" at bounding box center [764, 112] width 192 height 33
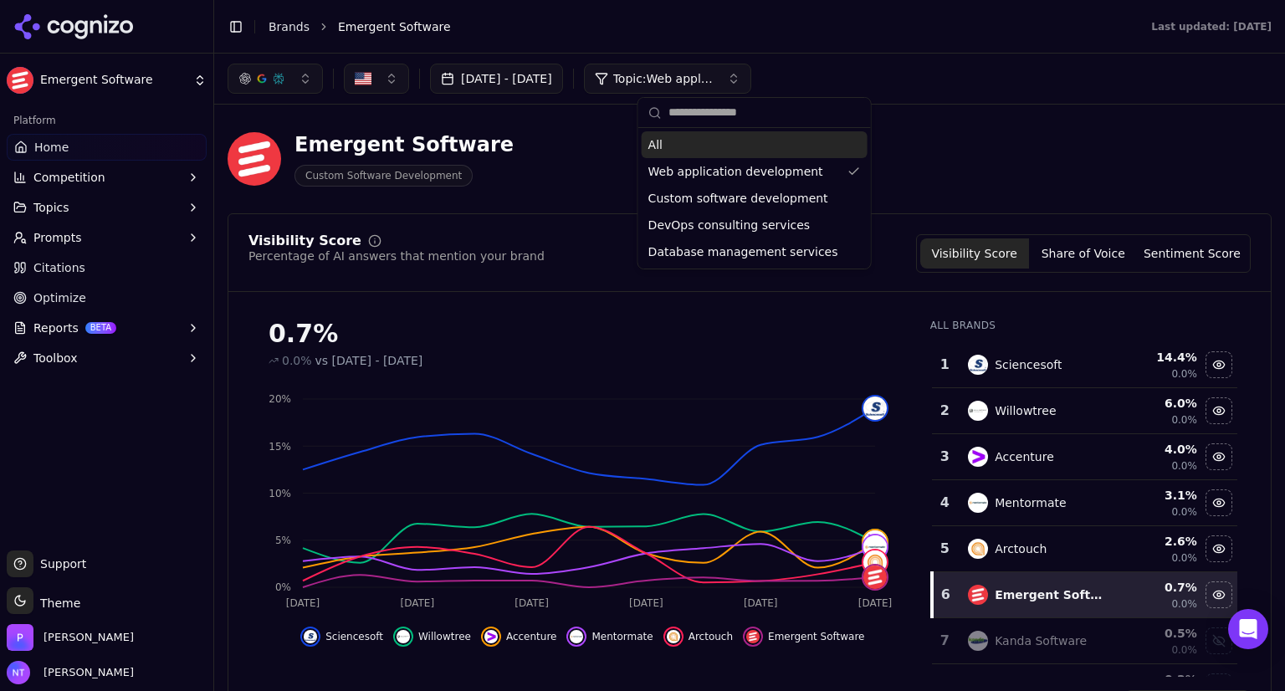
click at [920, 86] on div "Aug 26, 2025 - Sep 25, 2025 Topic: Web application development" at bounding box center [750, 79] width 1044 height 30
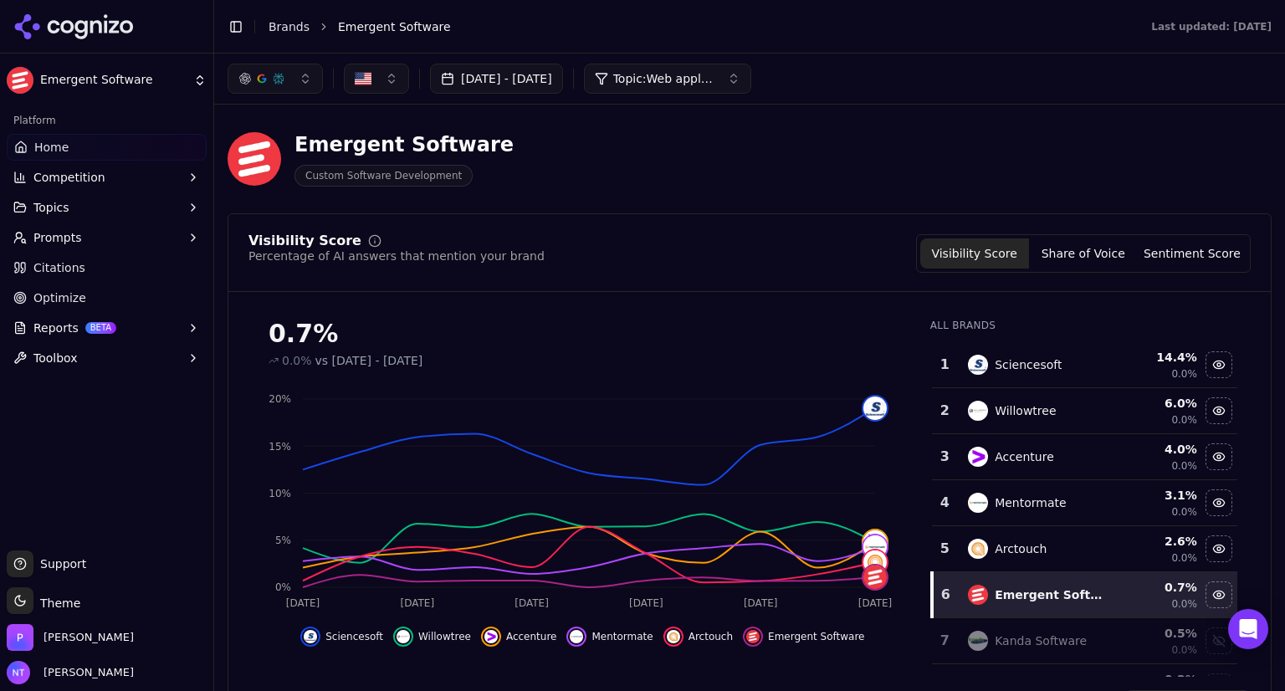
click at [47, 238] on span "Prompts" at bounding box center [57, 237] width 49 height 17
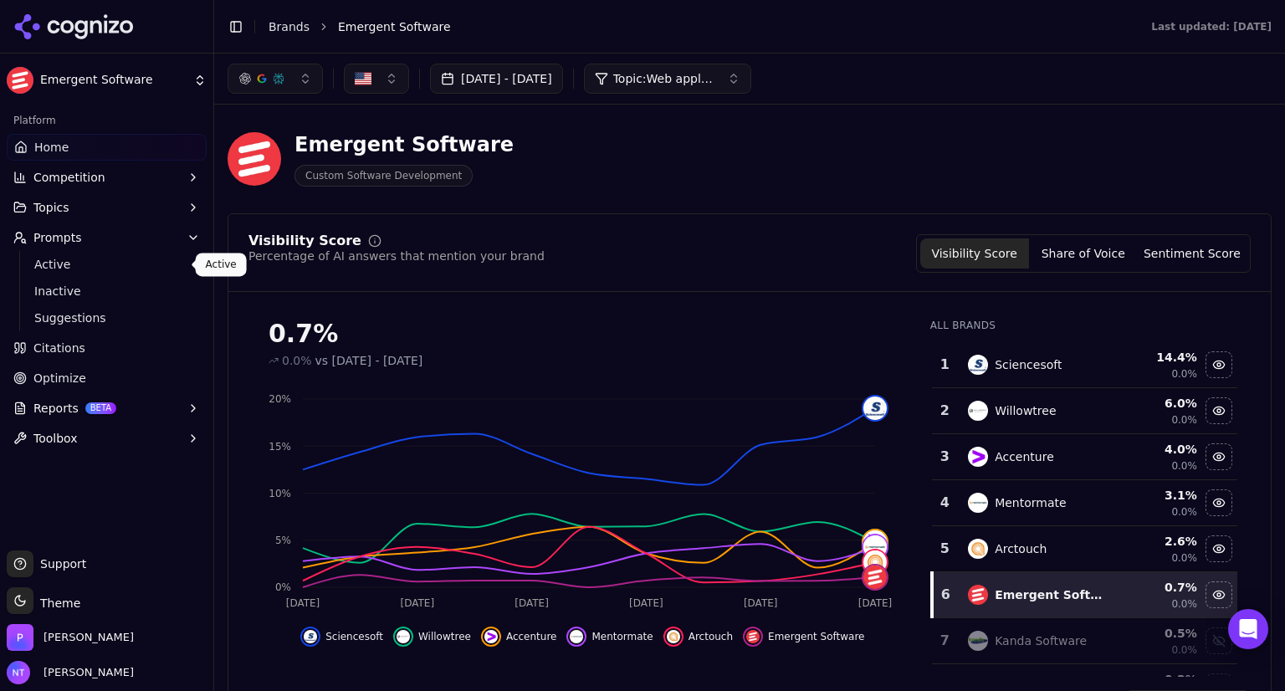
click at [62, 258] on span "Active" at bounding box center [107, 264] width 146 height 17
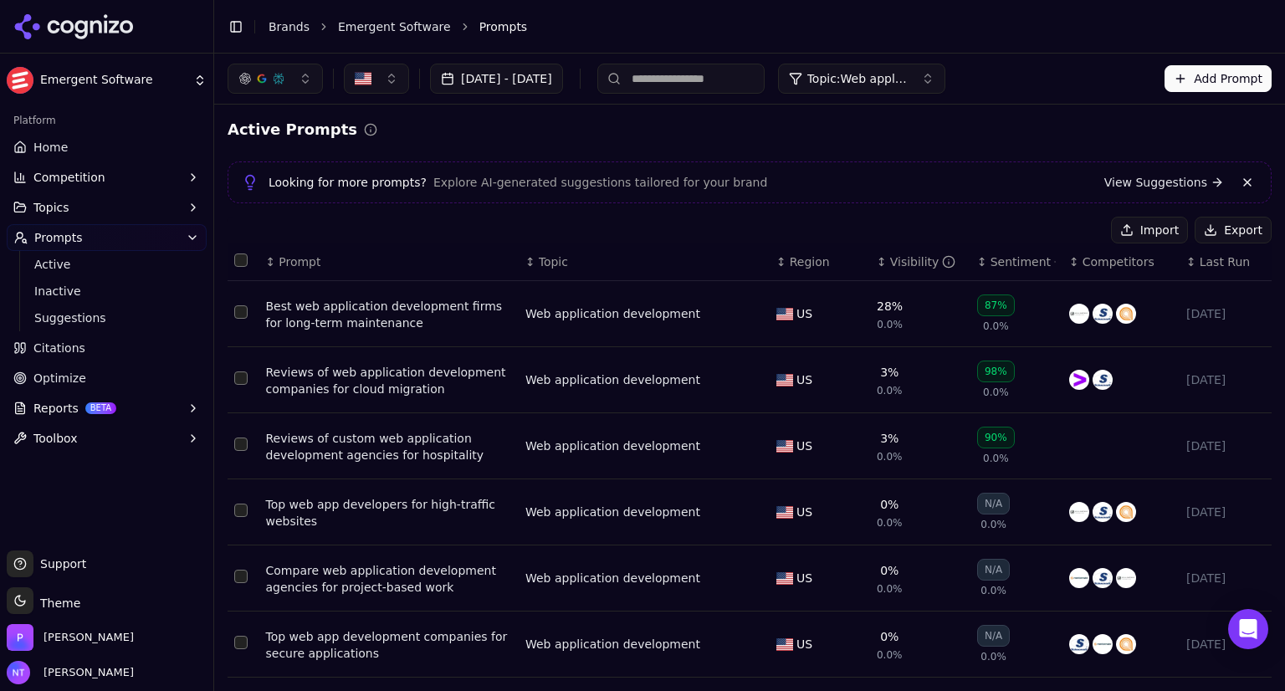
click at [908, 72] on span "Topic: Web application development" at bounding box center [857, 78] width 100 height 17
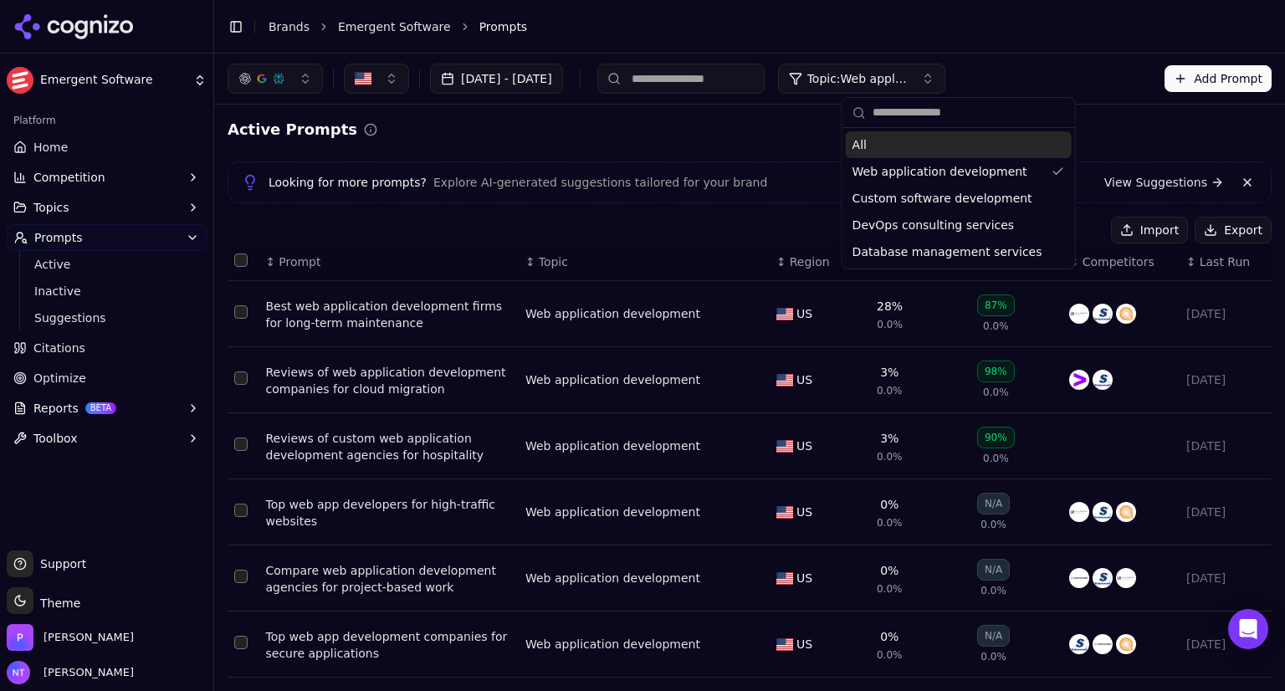
click at [881, 143] on div "All" at bounding box center [959, 144] width 226 height 27
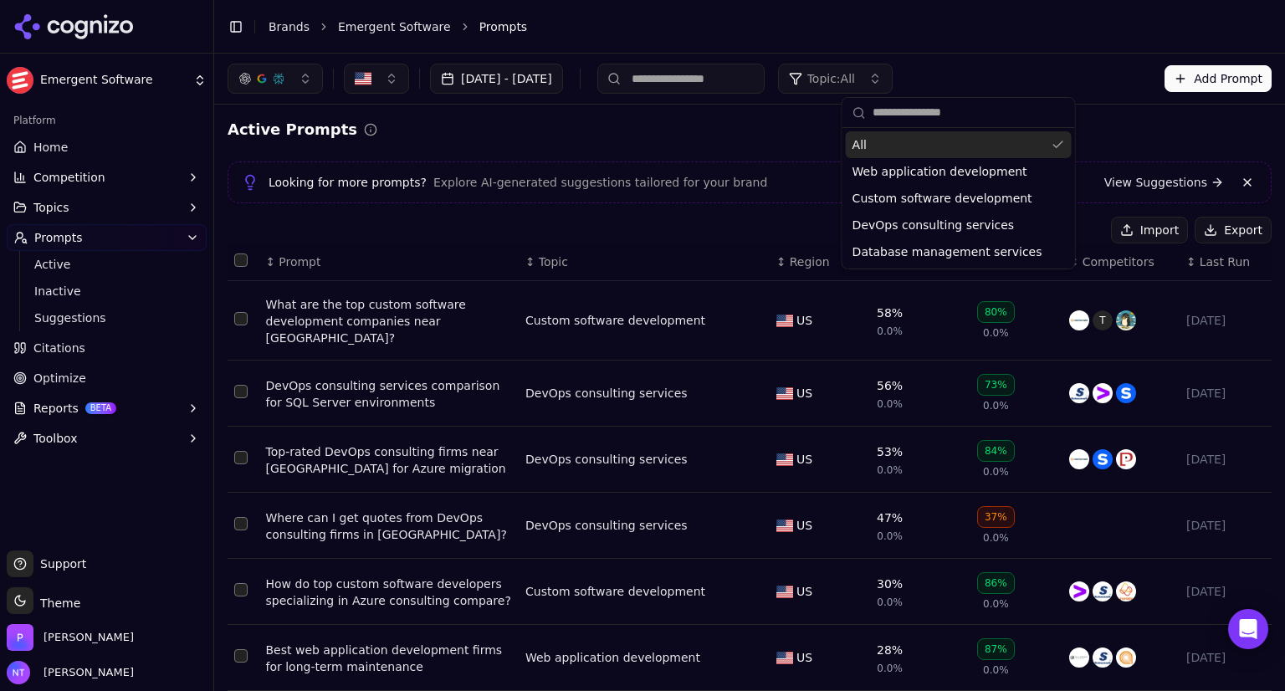
click at [690, 74] on input at bounding box center [680, 79] width 167 height 30
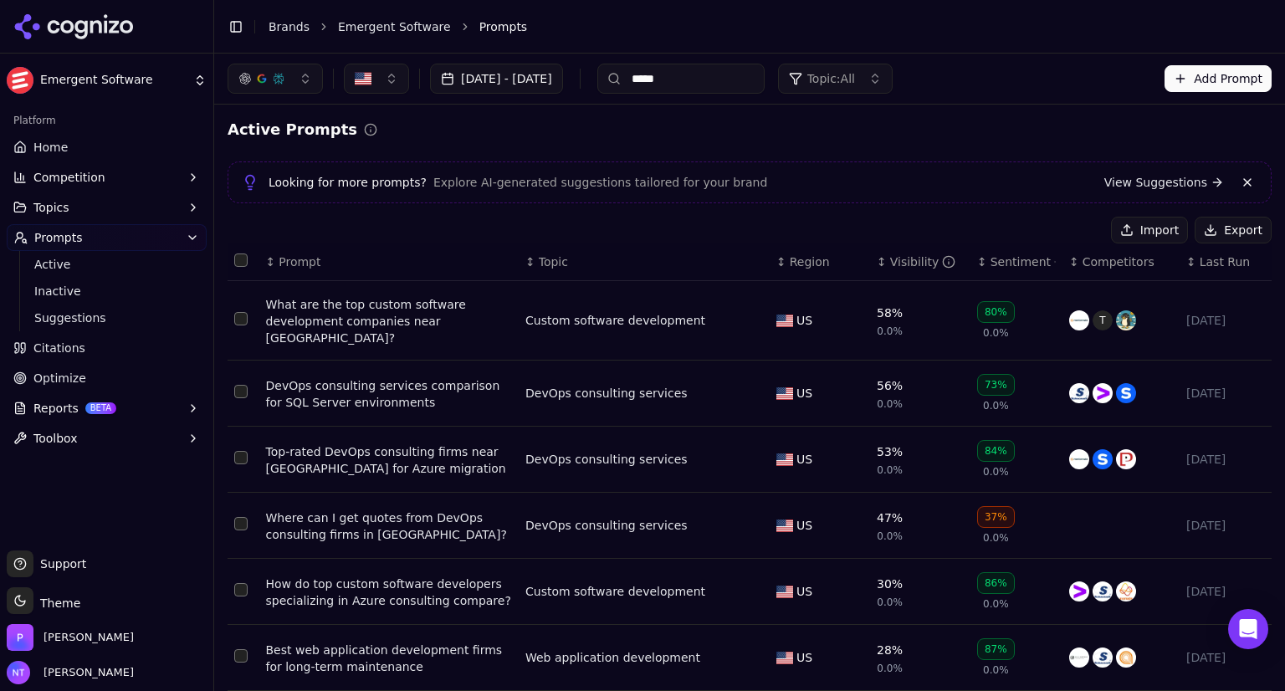
type input "*****"
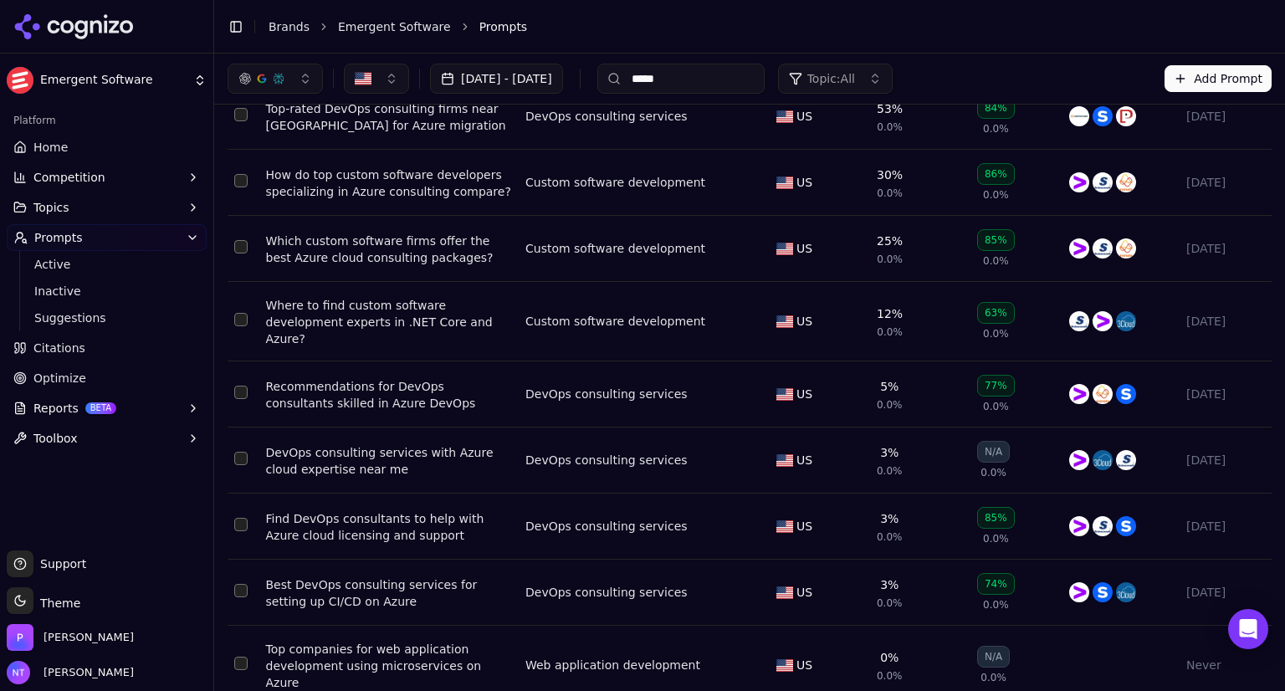
scroll to position [319, 0]
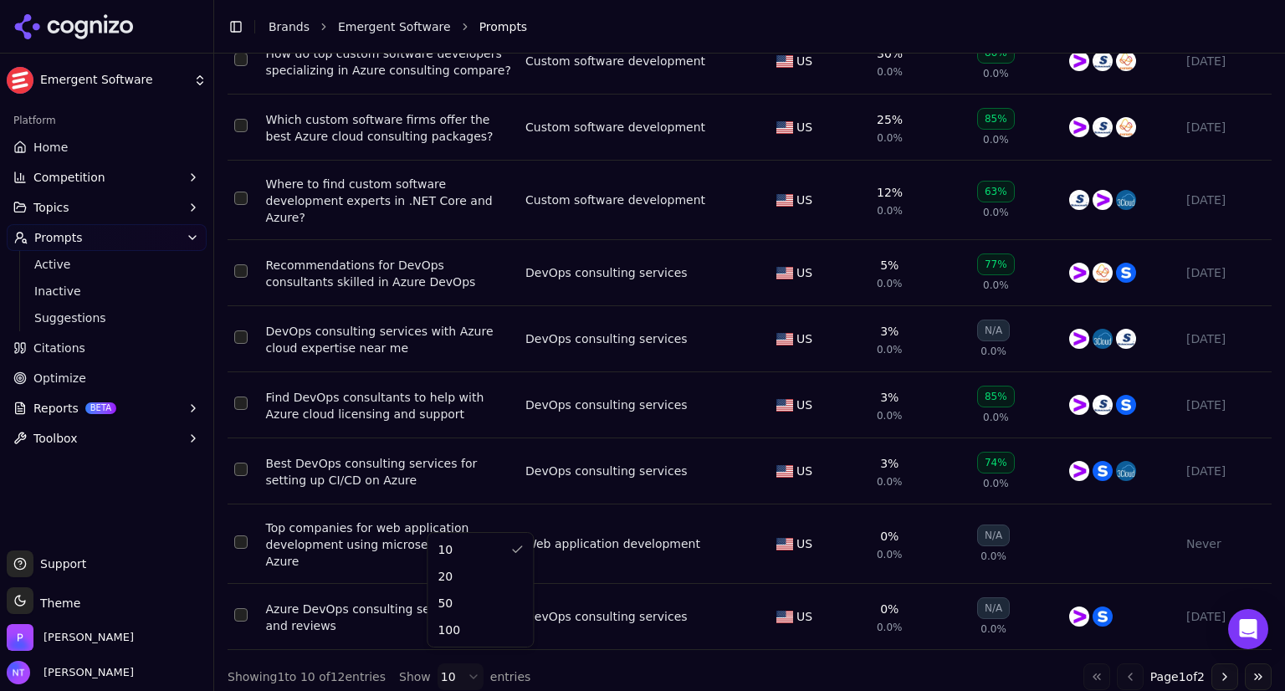
click at [464, 663] on html "Emergent Software Platform Home Competition Topics Prompts Active Inactive Sugg…" at bounding box center [642, 345] width 1285 height 691
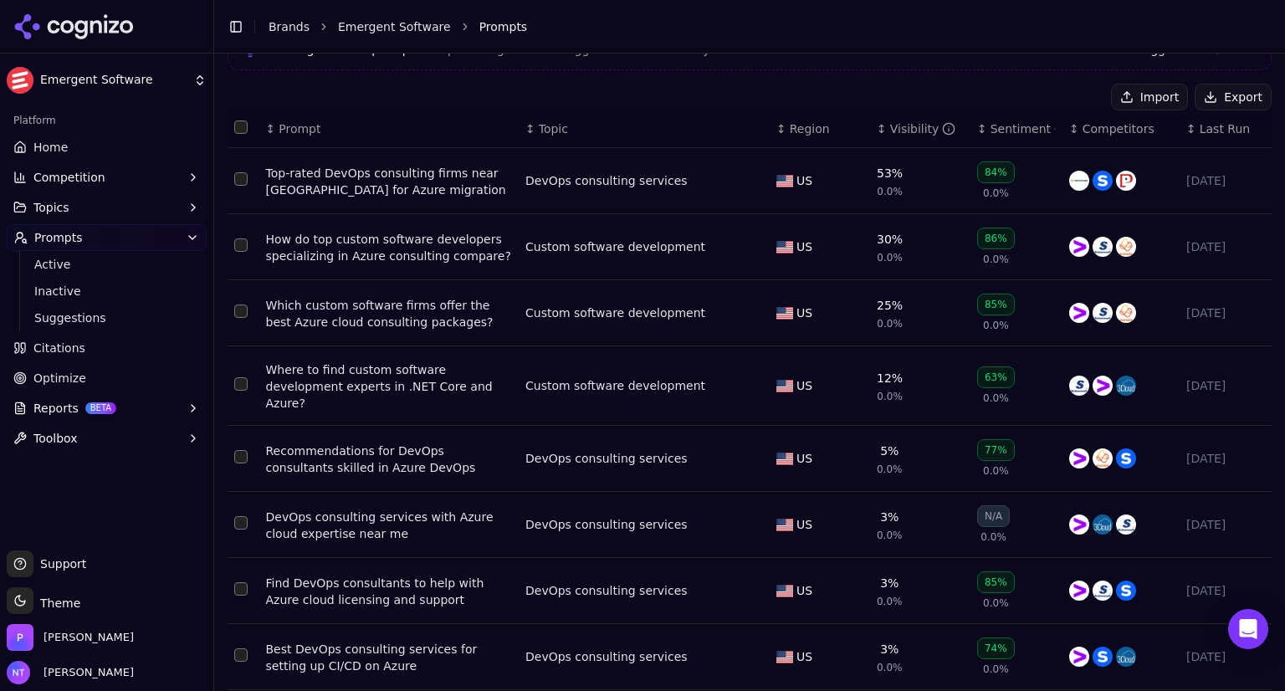
scroll to position [134, 0]
click at [54, 349] on span "Citations" at bounding box center [59, 348] width 52 height 17
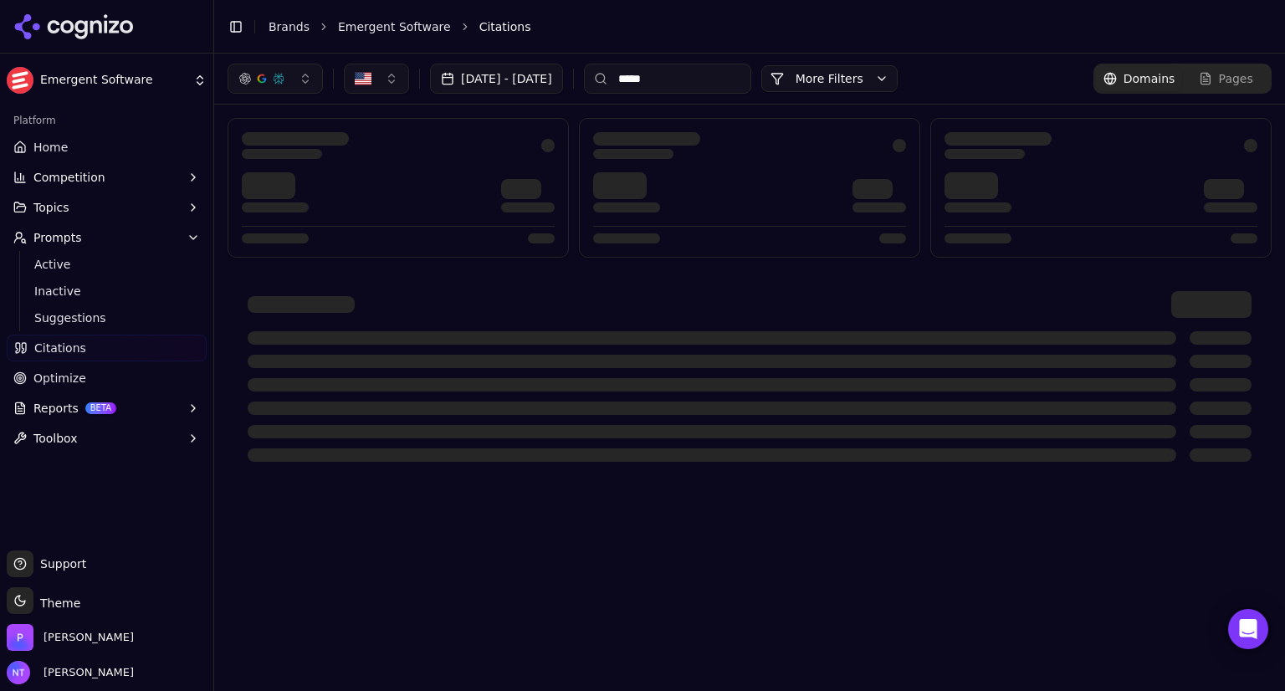
click at [49, 143] on span "Home" at bounding box center [50, 147] width 34 height 17
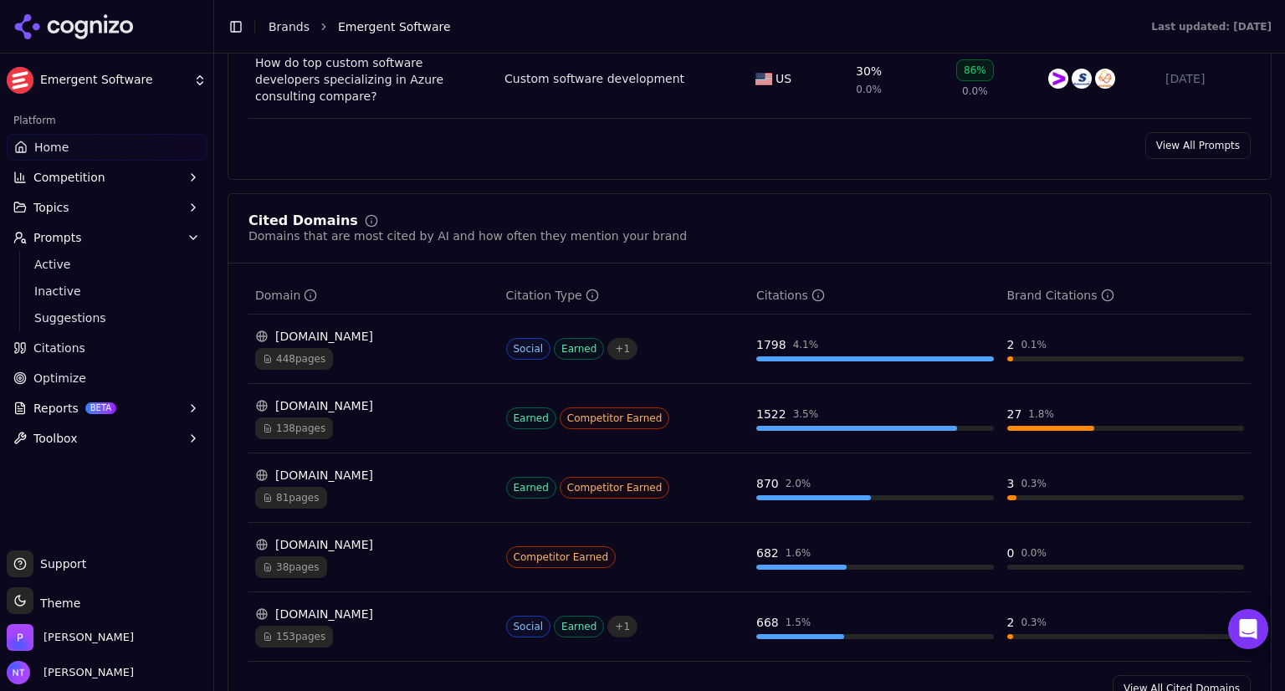
scroll to position [1612, 0]
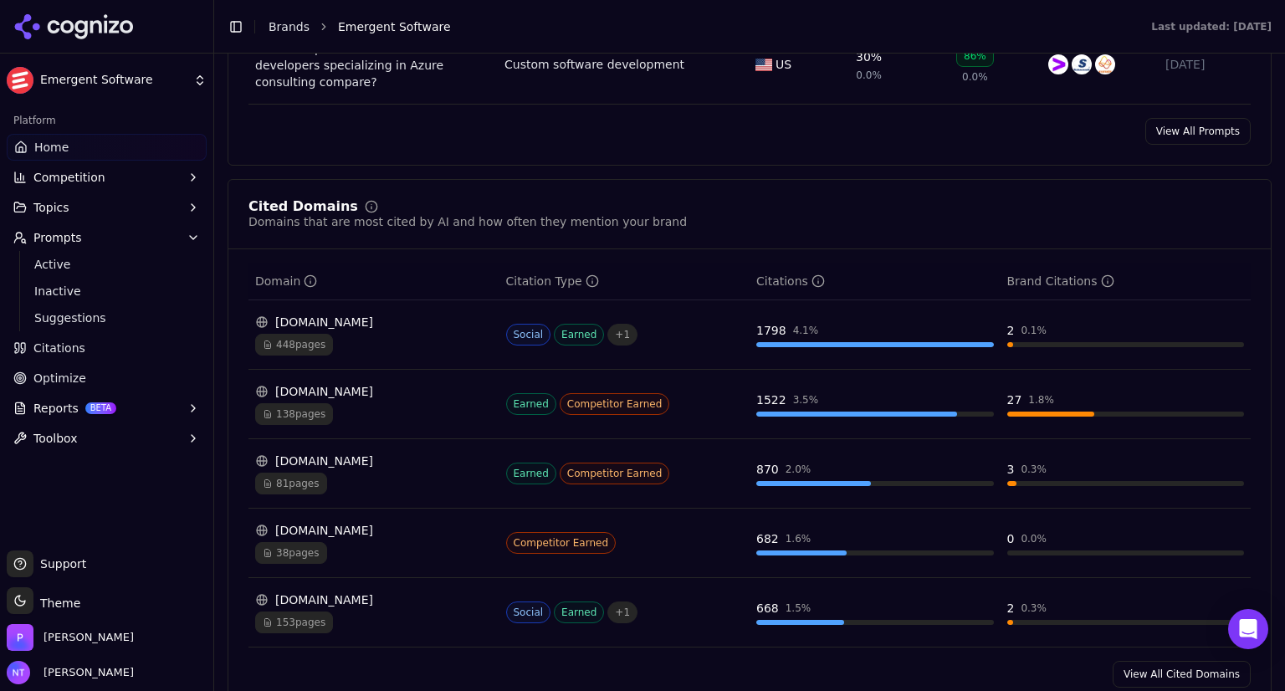
click at [321, 314] on div "reddit.com" at bounding box center [374, 322] width 238 height 17
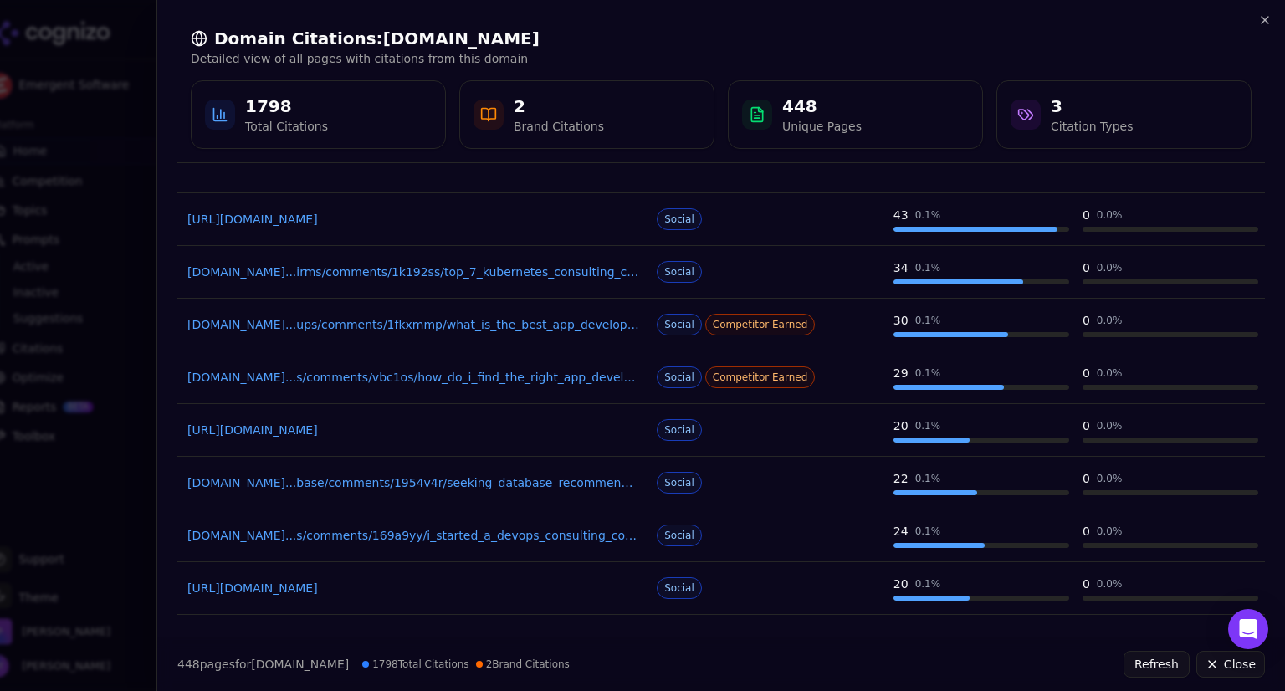
scroll to position [226, 0]
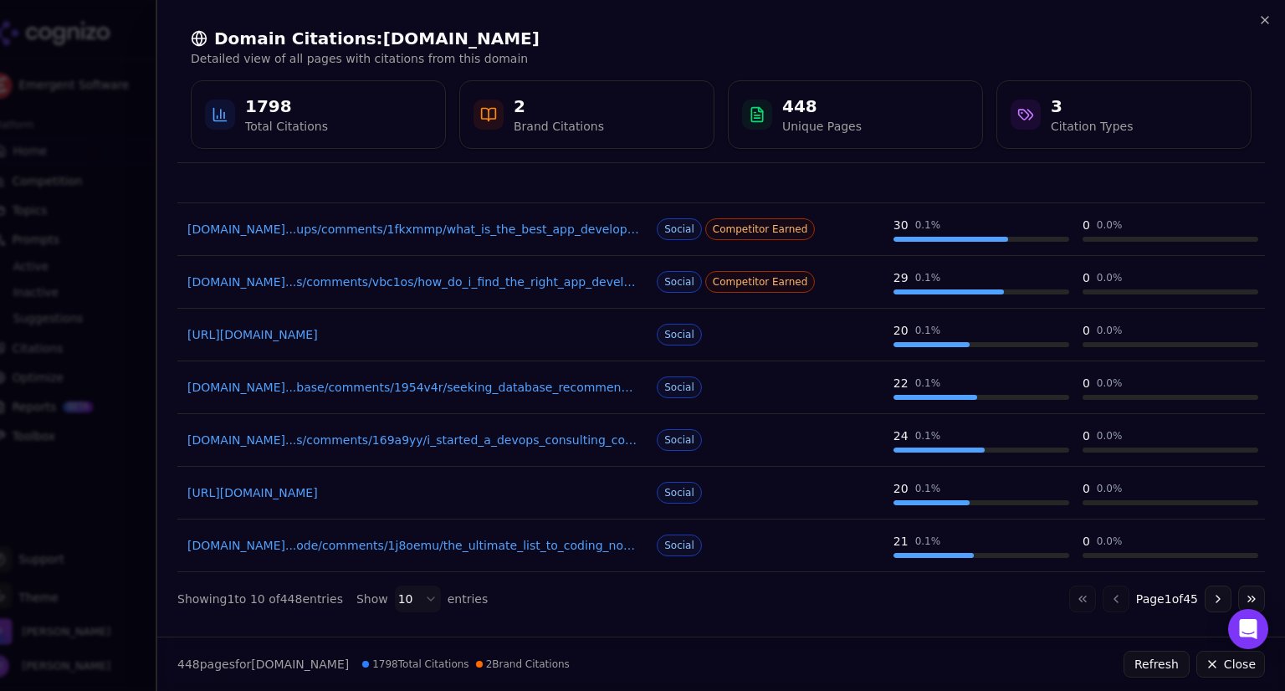
click at [586, 386] on link "reddit.com...base/comments/1954v4r/seeking_database_recommendations_for_iot_time" at bounding box center [413, 387] width 453 height 17
click at [421, 593] on body "Emergent Software Platform Home Competition Topics Prompts Active Inactive Sugg…" at bounding box center [642, 345] width 1285 height 691
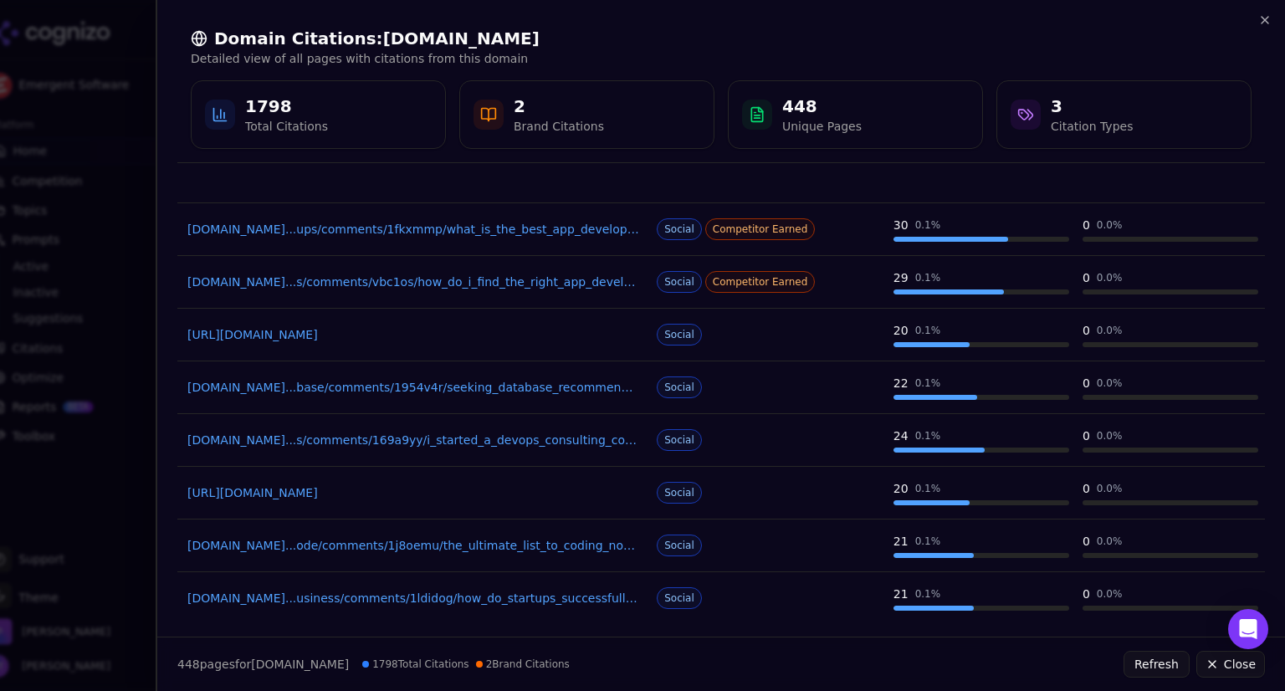
scroll to position [0, 0]
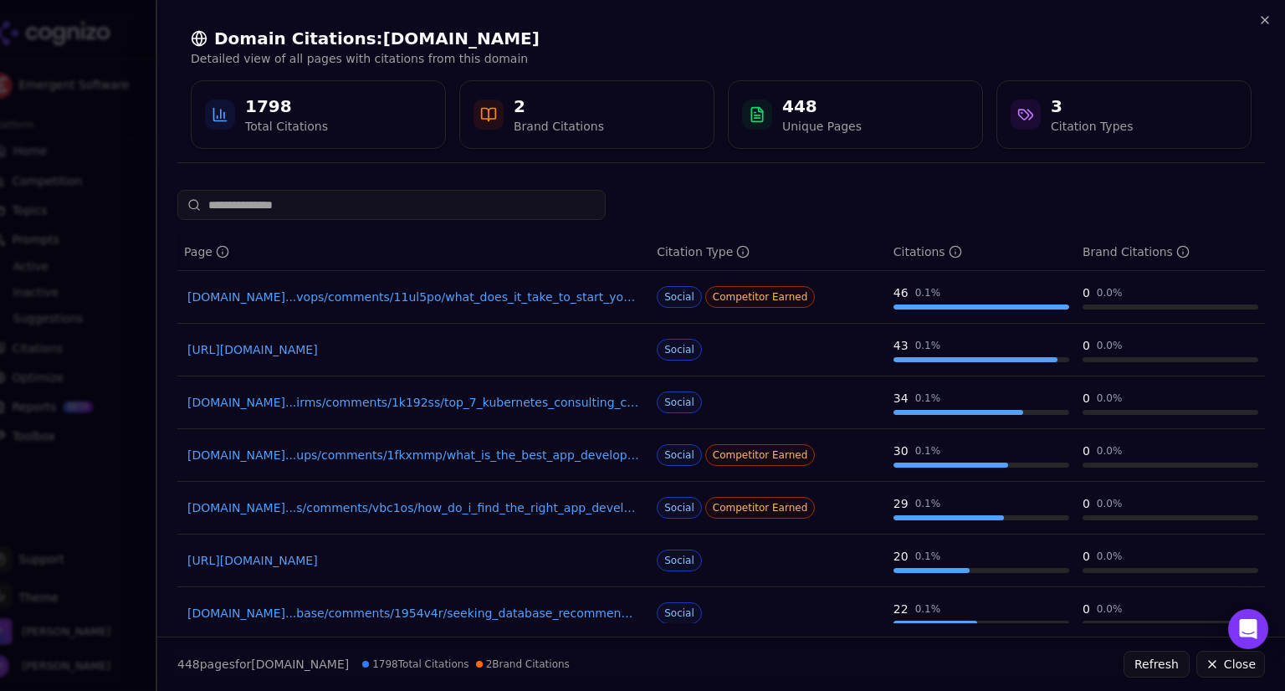
click at [417, 203] on input at bounding box center [391, 205] width 428 height 30
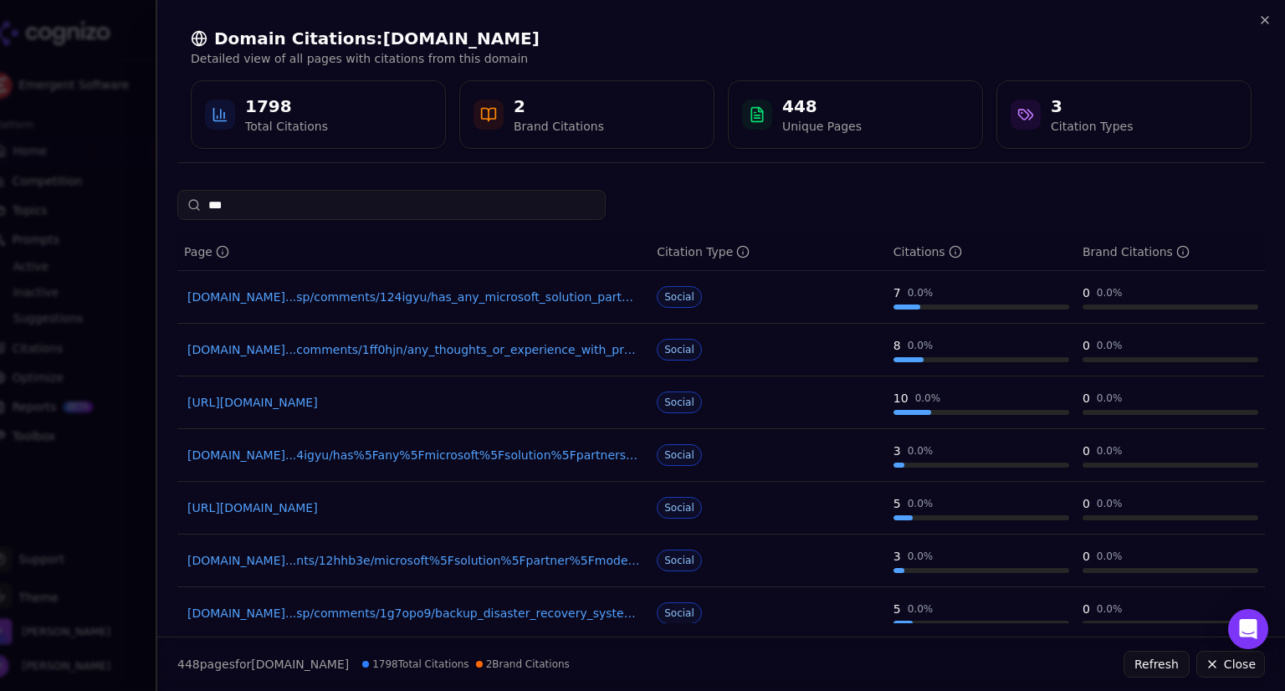
type input "***"
click at [448, 403] on link "https://reddit.com/r/msp/comments/wj6snz/microsofts_new_partner_program_is_bad_…" at bounding box center [413, 402] width 453 height 17
click at [1265, 17] on icon "button" at bounding box center [1264, 19] width 13 height 13
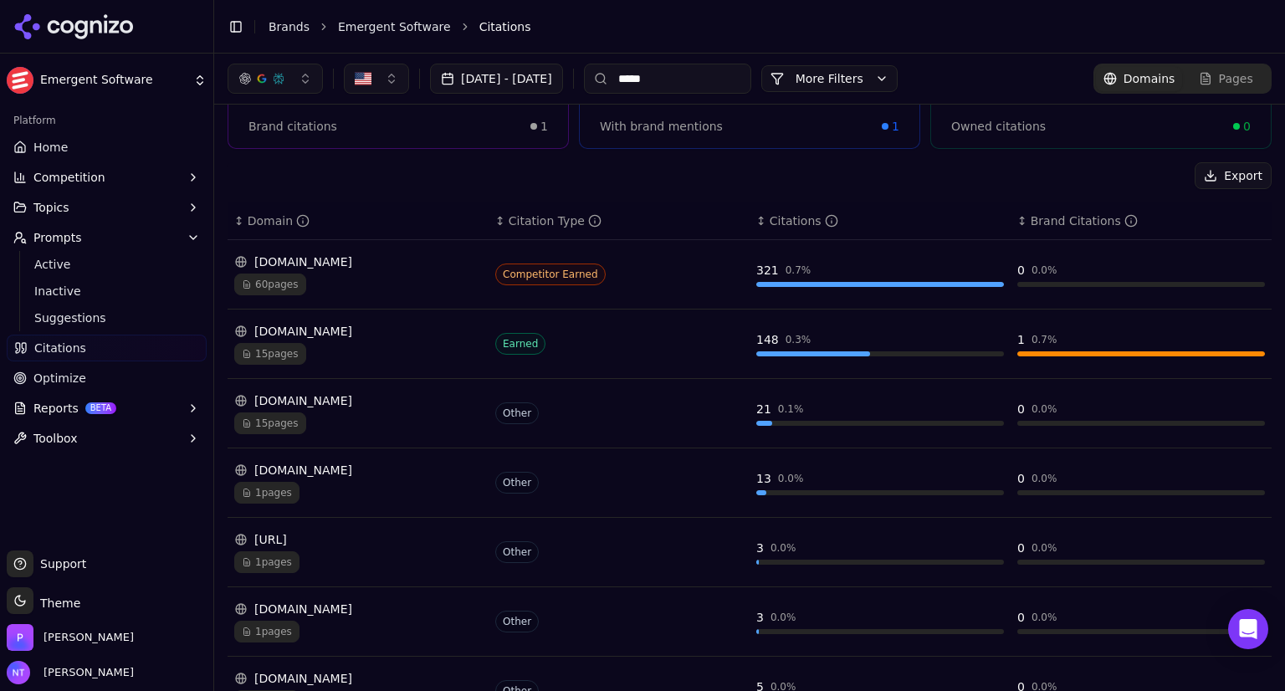
scroll to position [0, 0]
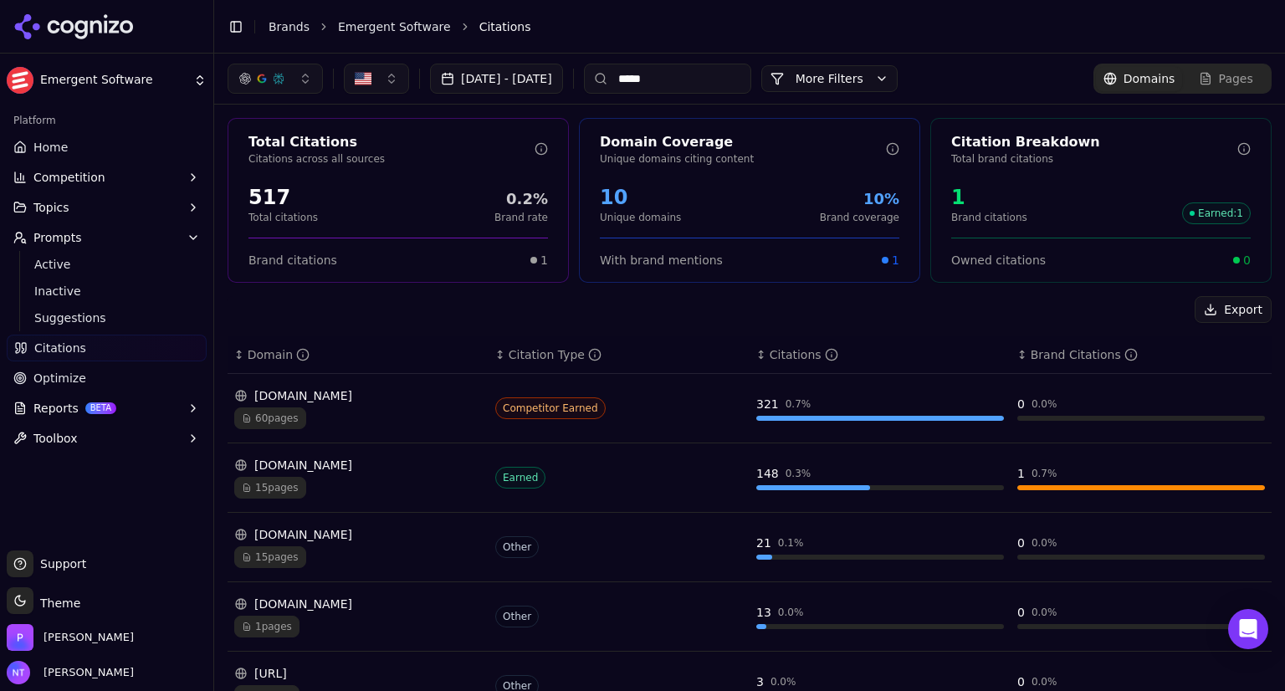
click at [346, 402] on div "azure.microsoft.com" at bounding box center [358, 395] width 248 height 17
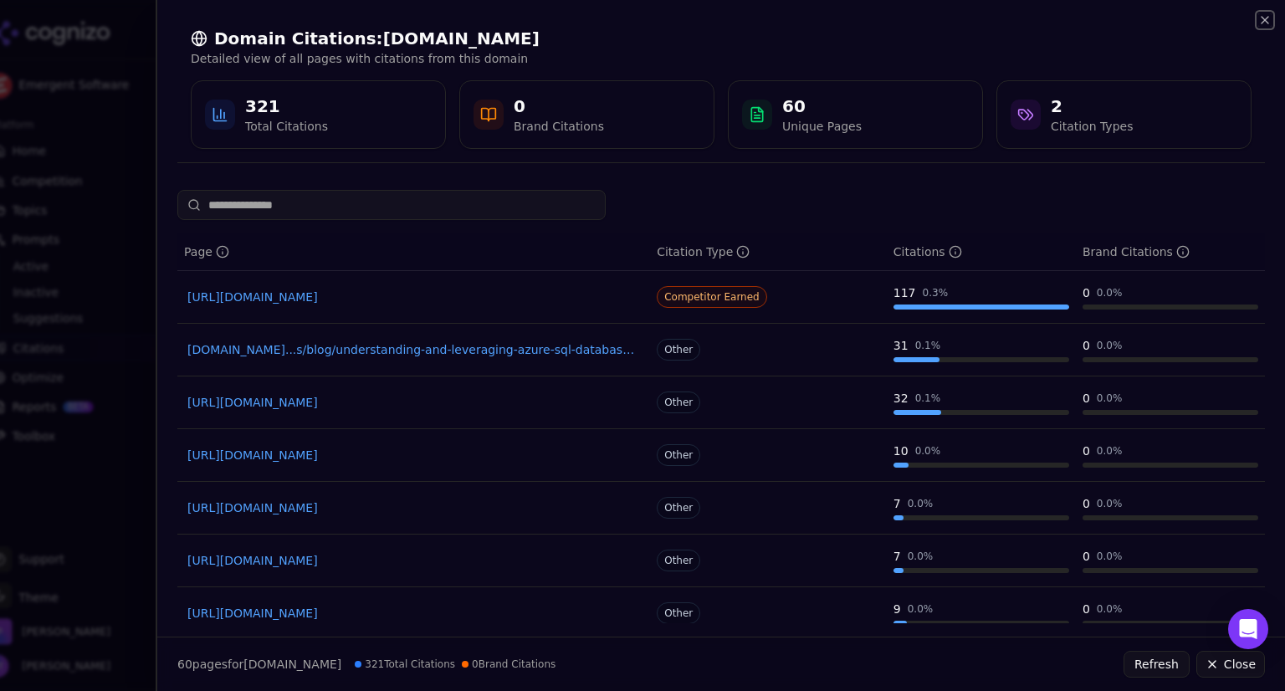
click at [1263, 18] on icon "button" at bounding box center [1265, 20] width 7 height 7
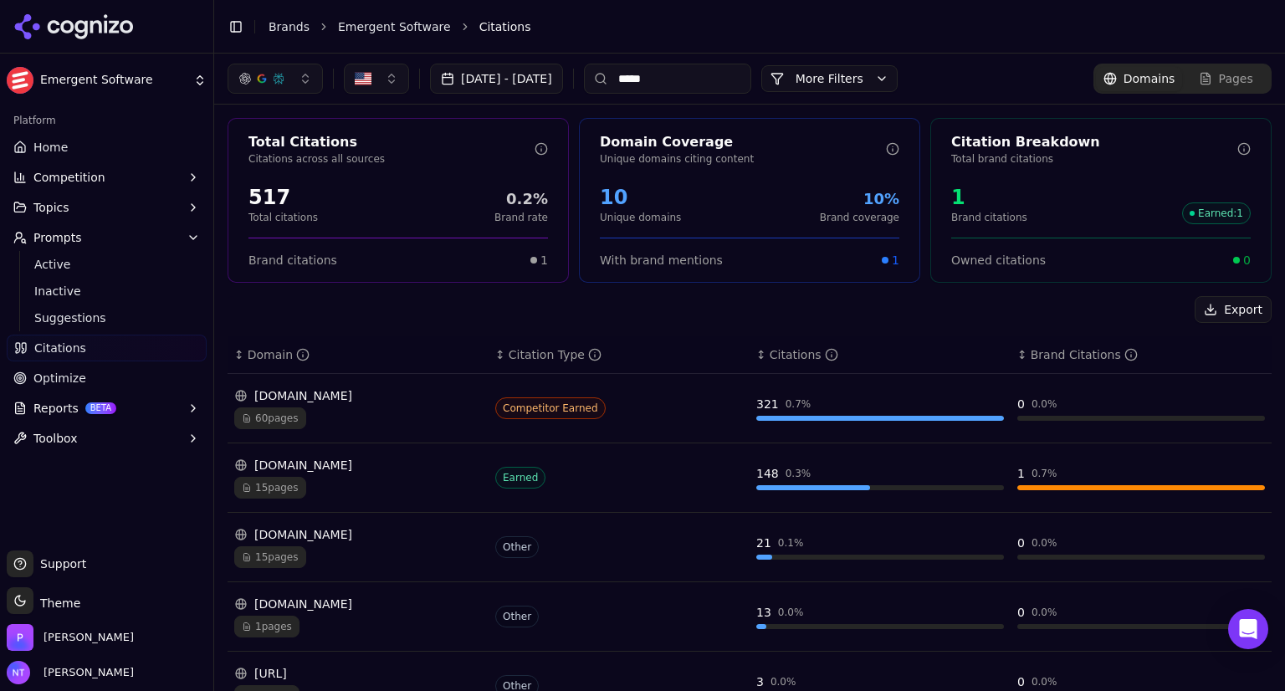
click at [49, 147] on span "Home" at bounding box center [50, 147] width 34 height 17
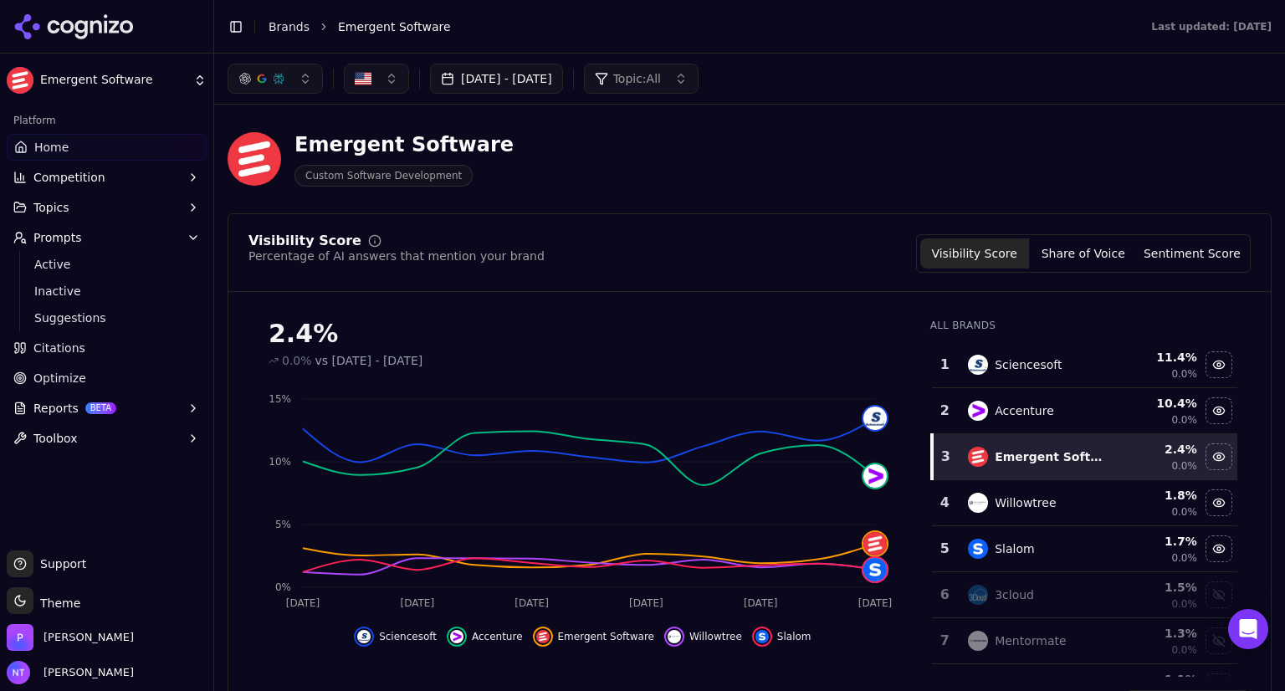
click at [563, 79] on button "Aug 26, 2025 - Sep 25, 2025" at bounding box center [496, 79] width 133 height 30
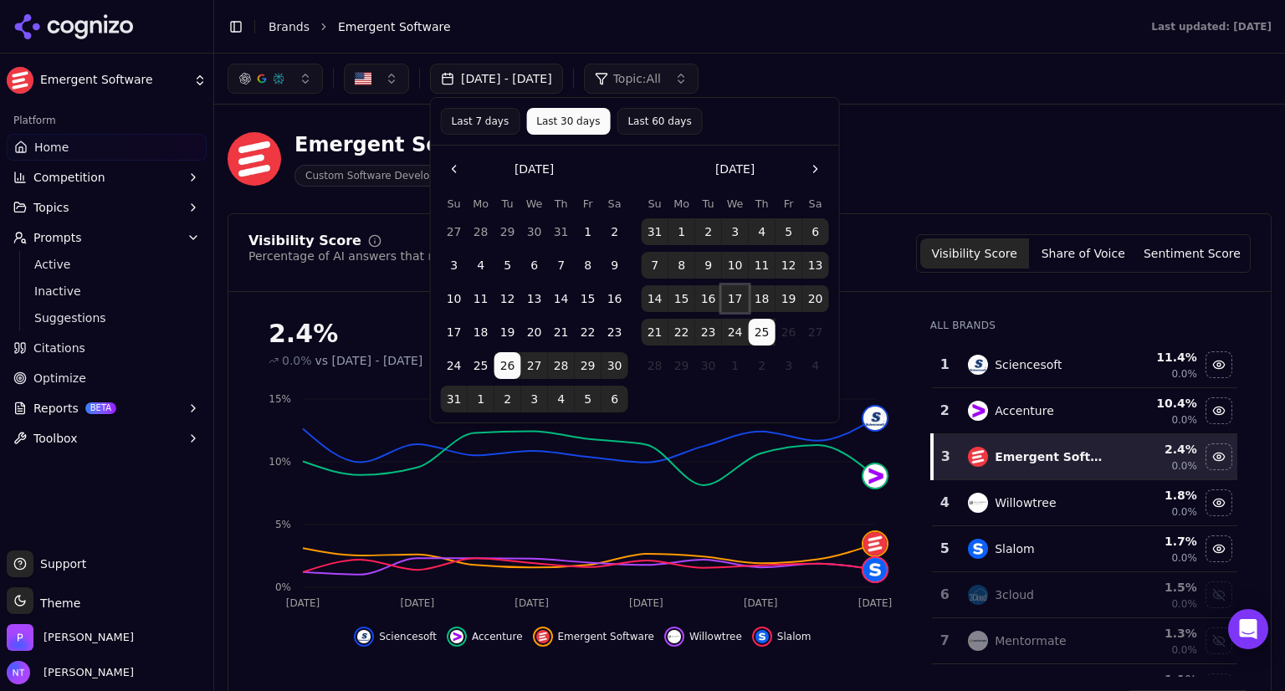
click at [736, 302] on button "17" at bounding box center [735, 298] width 27 height 27
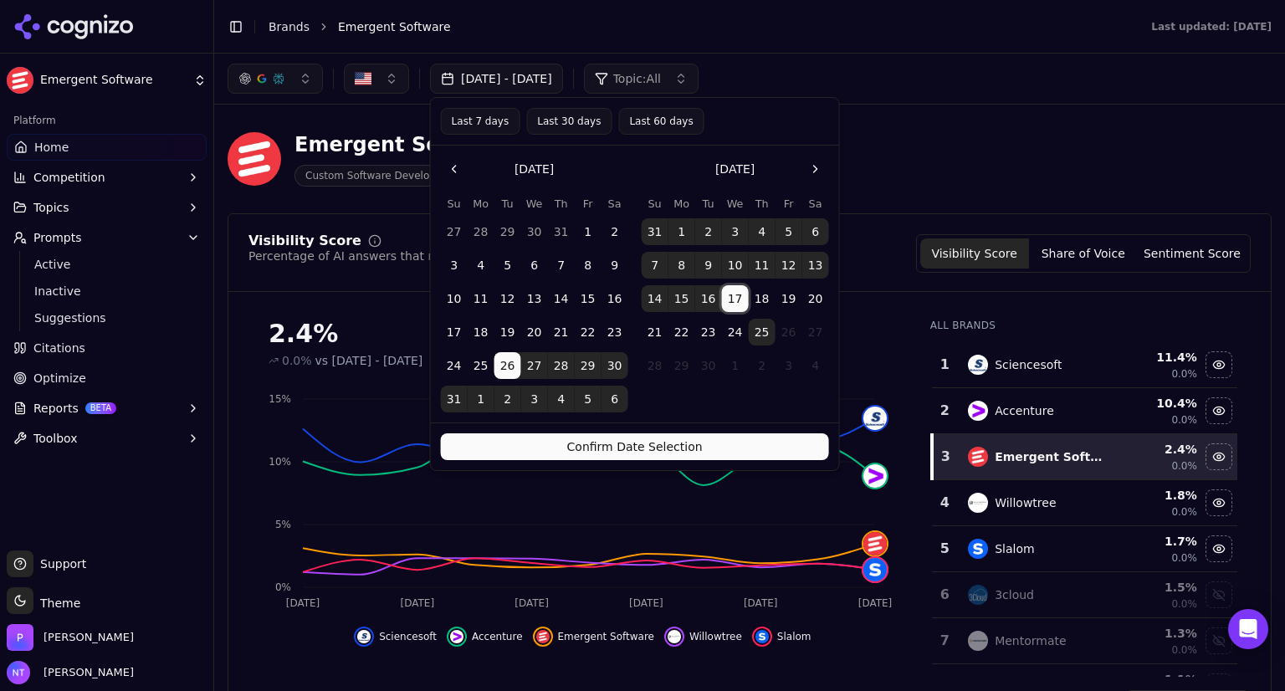
click at [736, 302] on button "17" at bounding box center [735, 298] width 27 height 27
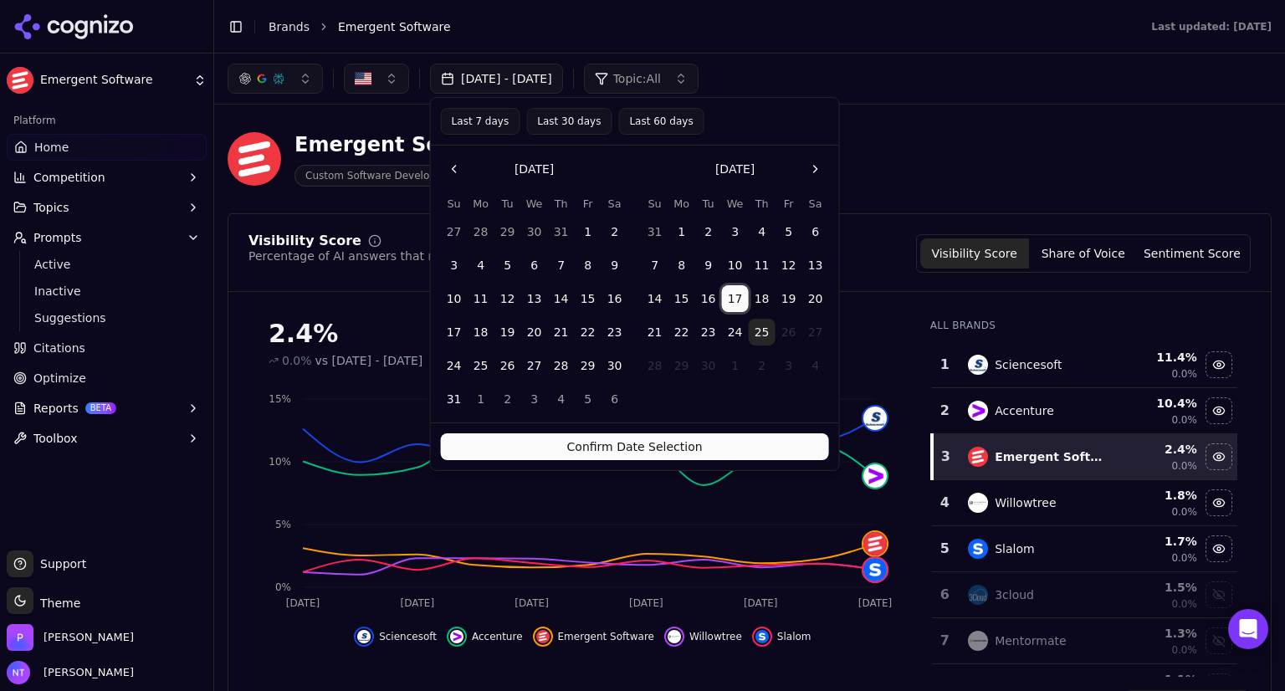
click at [756, 325] on button "25" at bounding box center [762, 332] width 27 height 27
click at [693, 444] on button "Confirm Date Selection" at bounding box center [635, 446] width 388 height 27
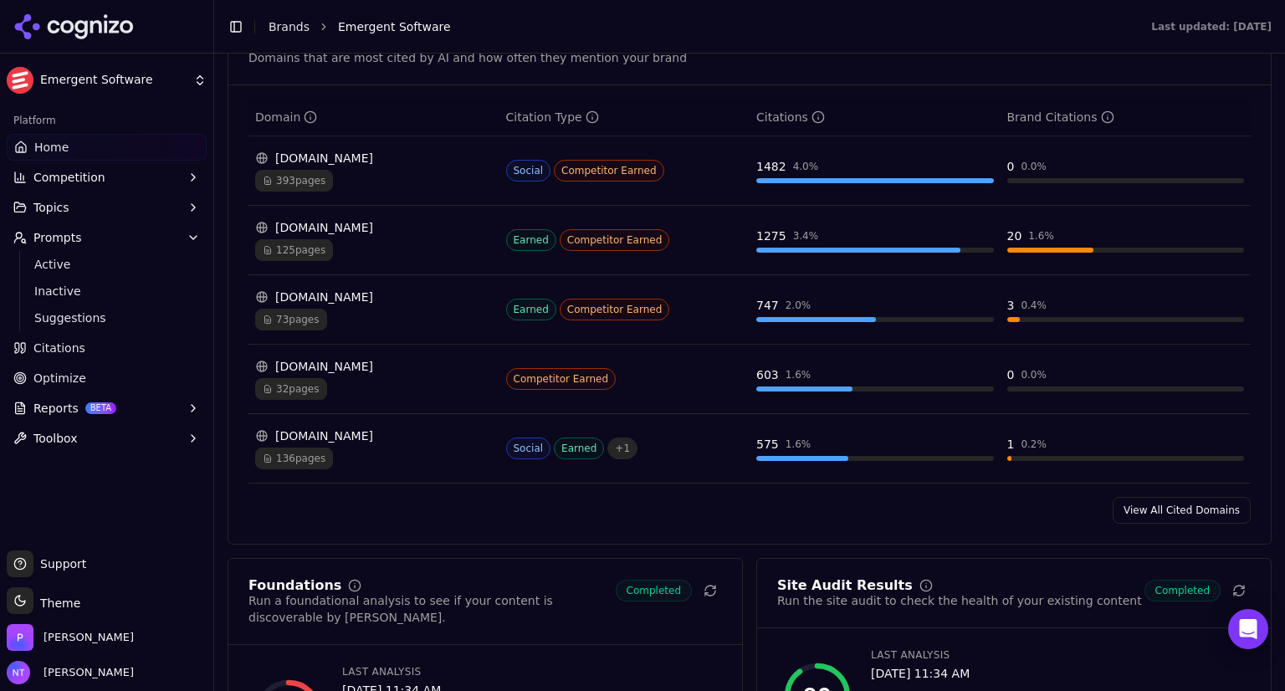
scroll to position [1764, 0]
click at [1198, 496] on link "View All Cited Domains" at bounding box center [1182, 509] width 138 height 27
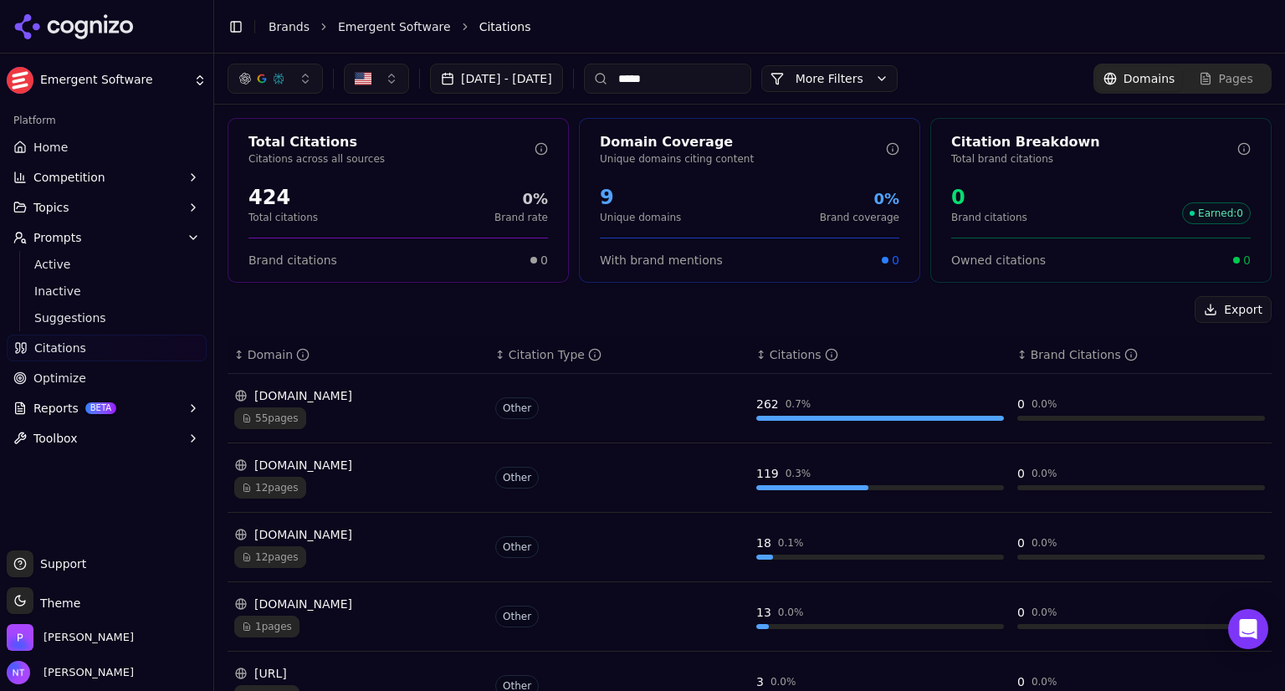
drag, startPoint x: 699, startPoint y: 79, endPoint x: 658, endPoint y: 63, distance: 44.8
click at [658, 64] on input "*****" at bounding box center [667, 79] width 167 height 30
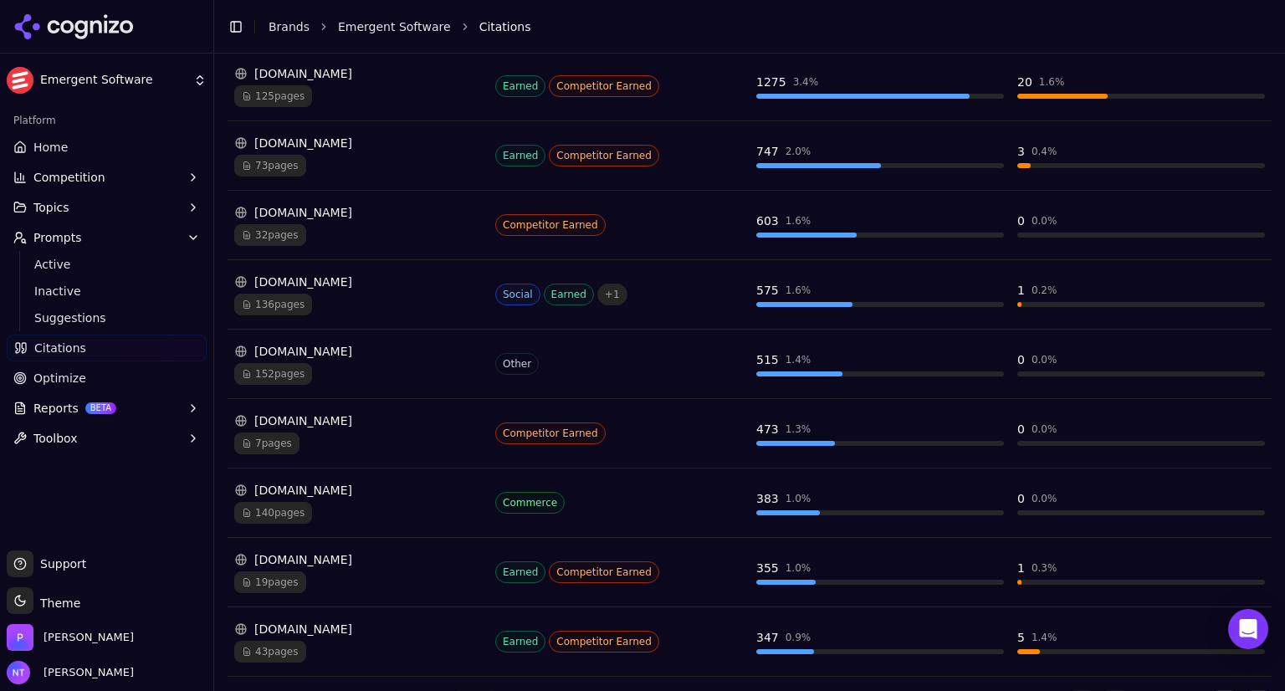
scroll to position [425, 0]
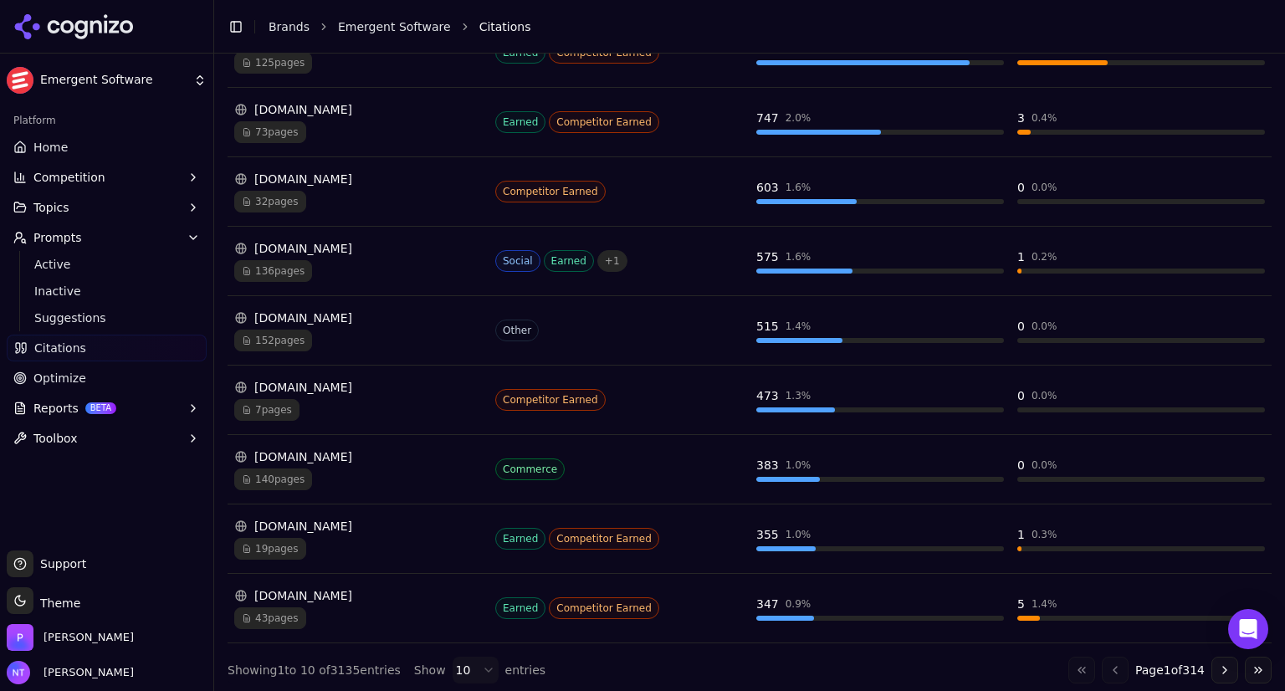
click at [299, 458] on div "aws.amazon.com" at bounding box center [358, 456] width 248 height 17
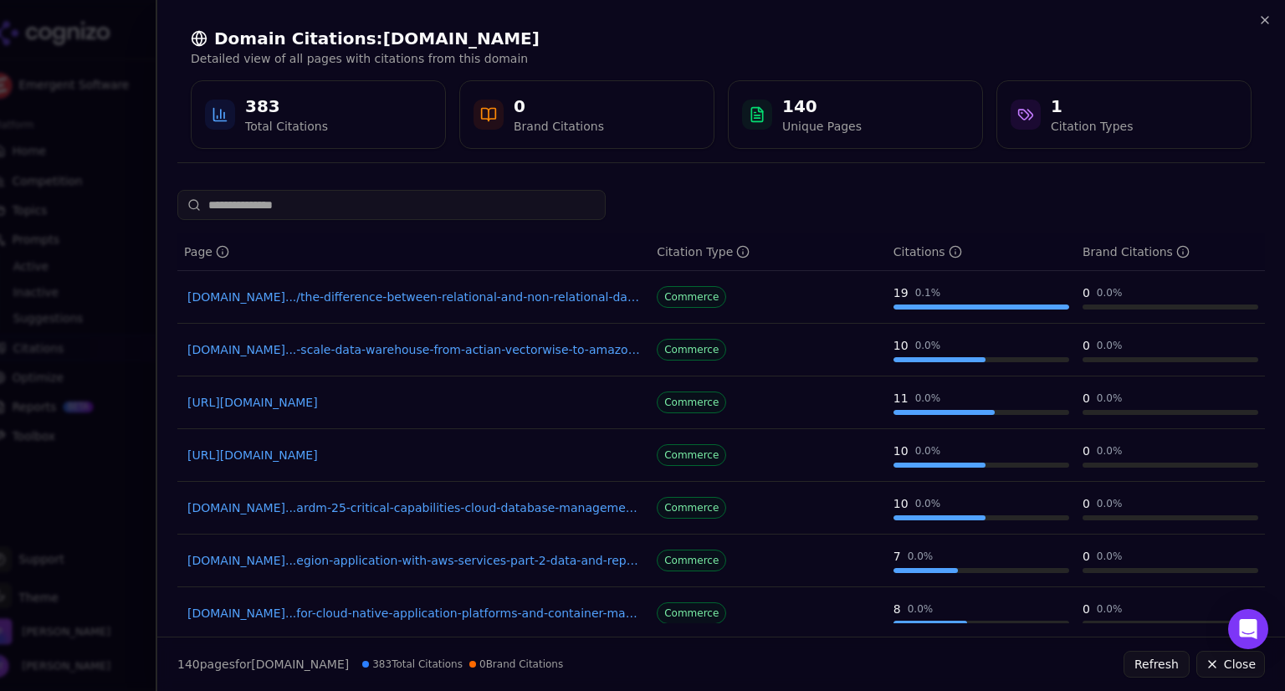
click at [410, 503] on link "aws.amazon.com...ardm-25-critical-capabilities-cloud-database-management-systems" at bounding box center [413, 507] width 453 height 17
click at [1265, 18] on icon "button" at bounding box center [1264, 19] width 13 height 13
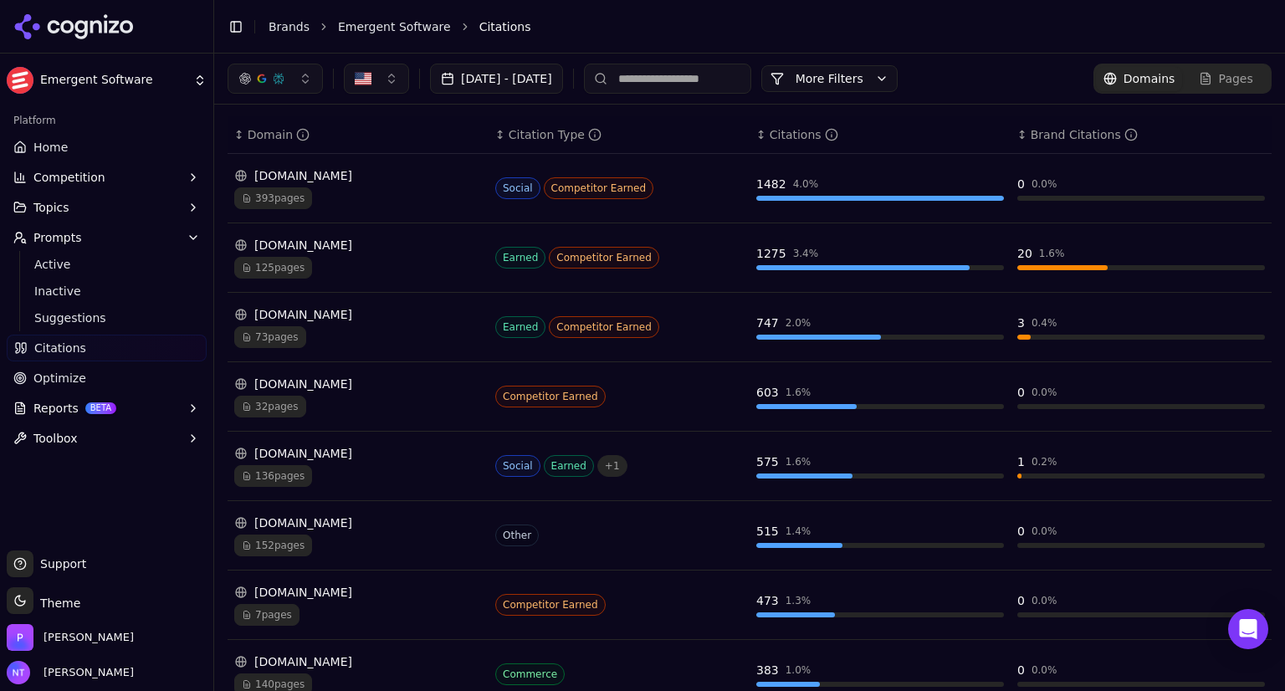
scroll to position [0, 0]
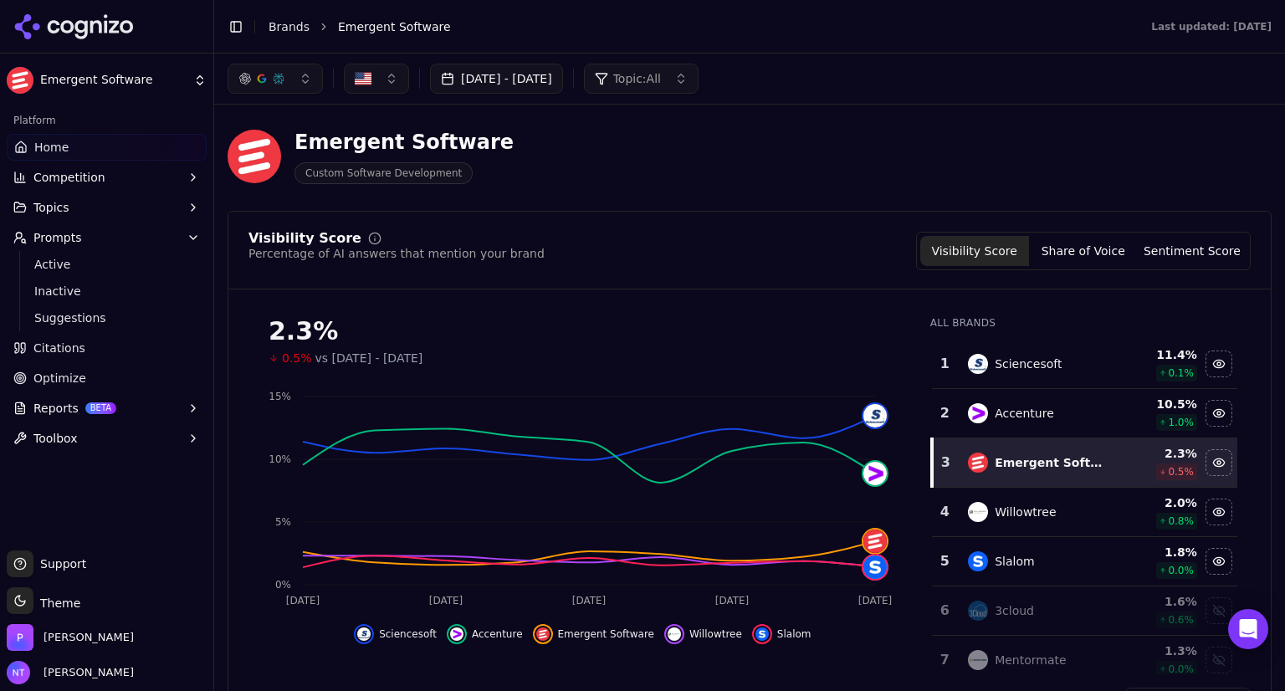
scroll to position [3, 0]
click at [987, 617] on div "3cloud" at bounding box center [1037, 610] width 138 height 20
click at [1000, 613] on div "3cloud" at bounding box center [1014, 610] width 39 height 17
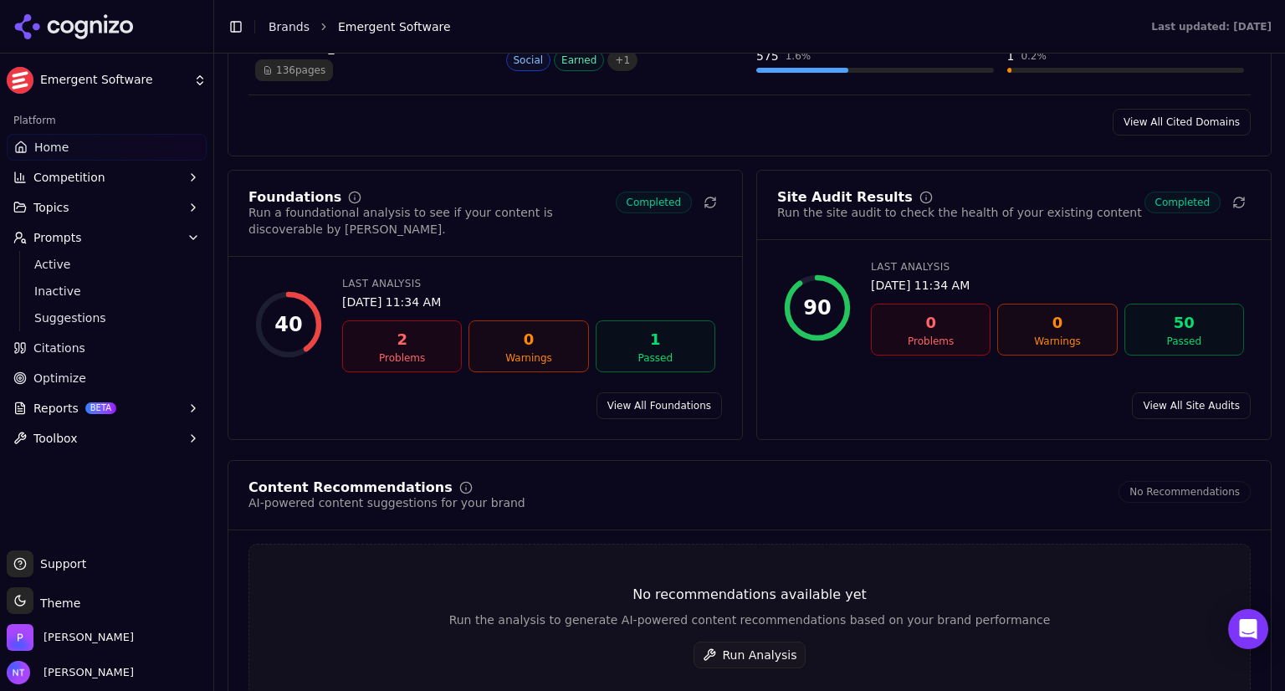
scroll to position [2150, 0]
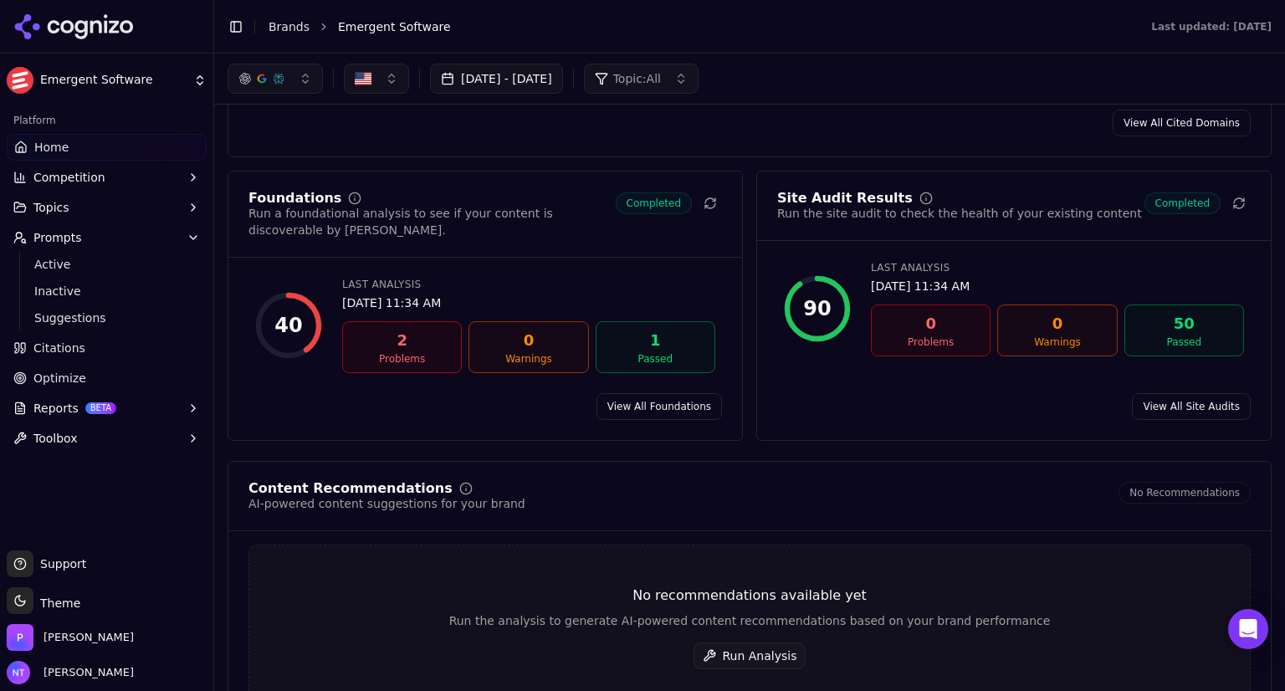
click at [59, 146] on span "Home" at bounding box center [51, 147] width 34 height 17
click at [132, 74] on html "Emergent Software Platform Home Competition Topics Prompts Active Inactive Sugg…" at bounding box center [642, 345] width 1285 height 691
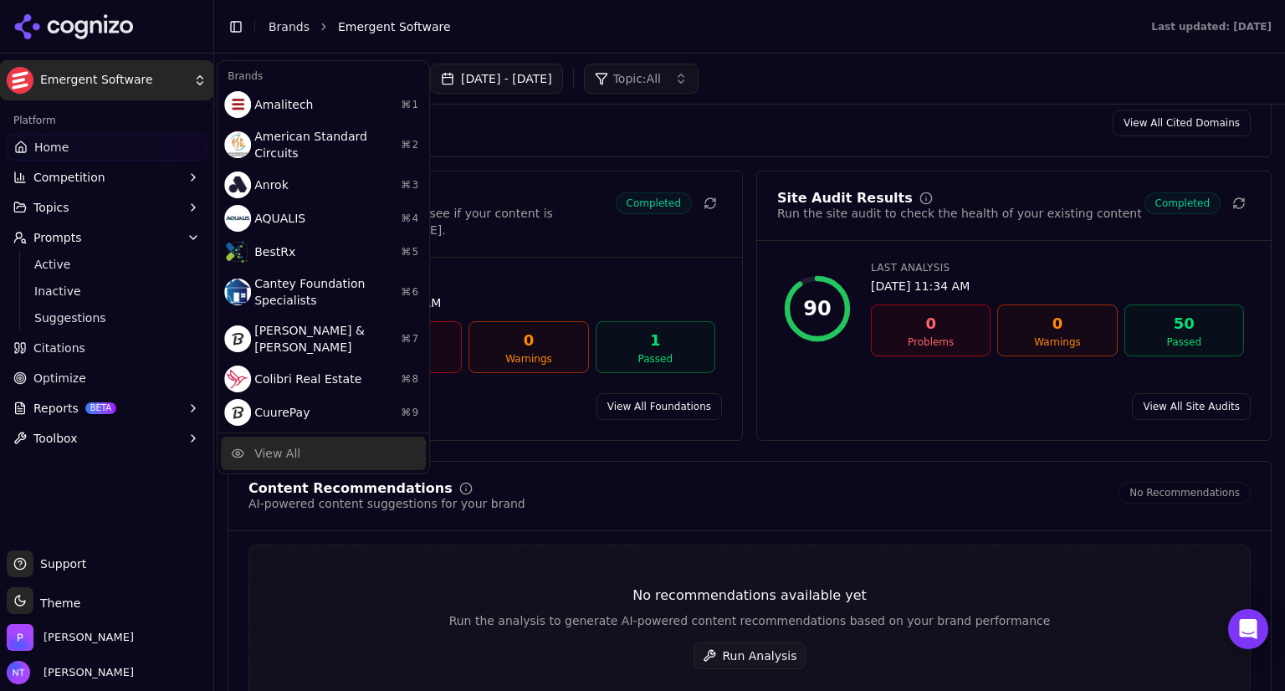
click at [310, 437] on div "View All" at bounding box center [323, 453] width 205 height 33
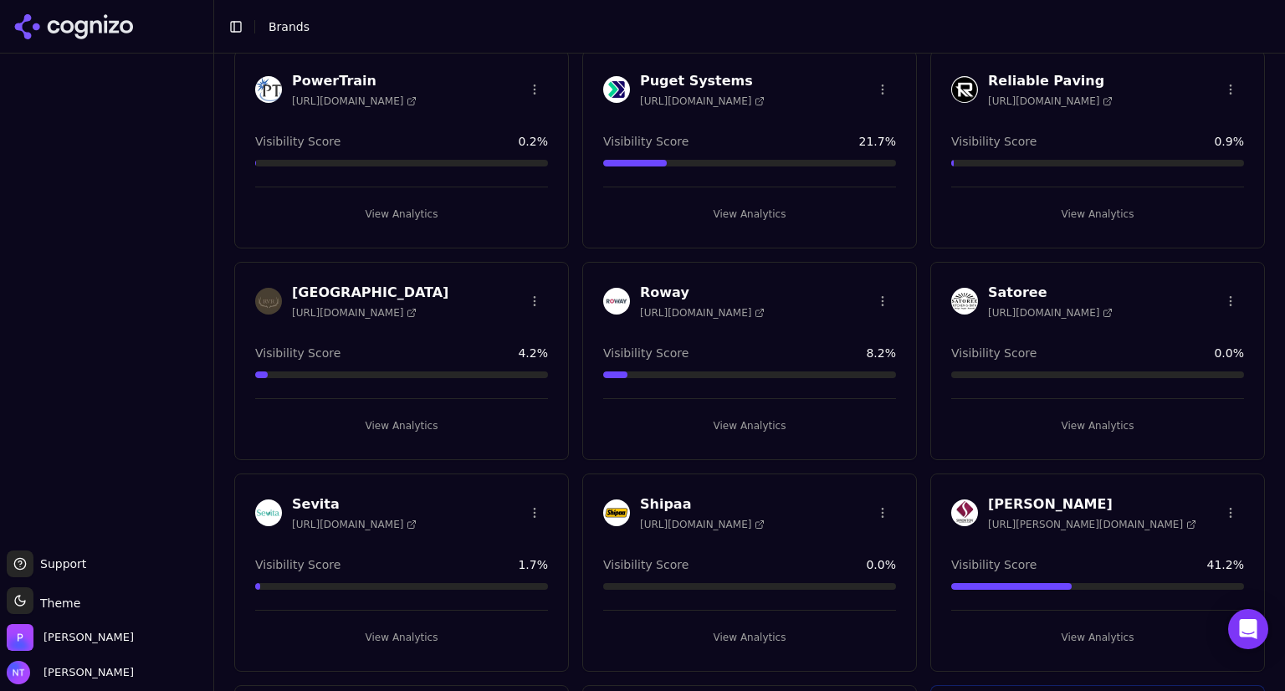
scroll to position [3250, 0]
click at [342, 284] on h3 "Riverview Ranch" at bounding box center [370, 293] width 156 height 20
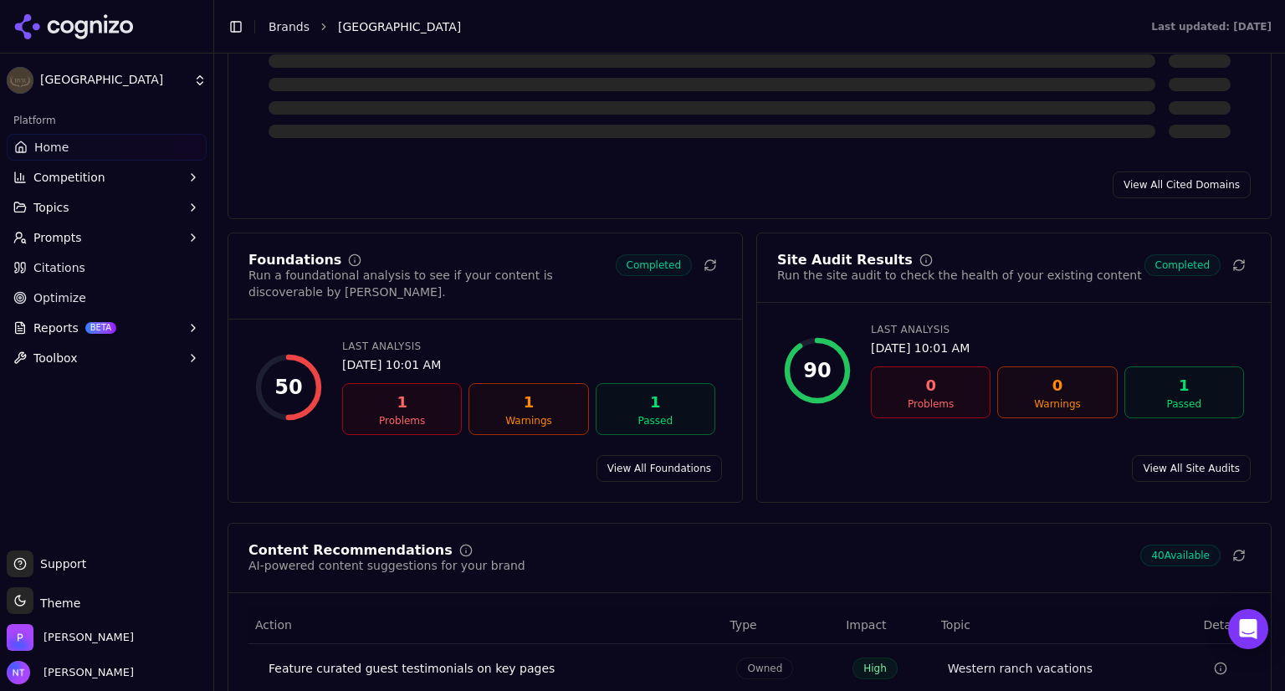
scroll to position [1873, 0]
